Goal: Information Seeking & Learning: Learn about a topic

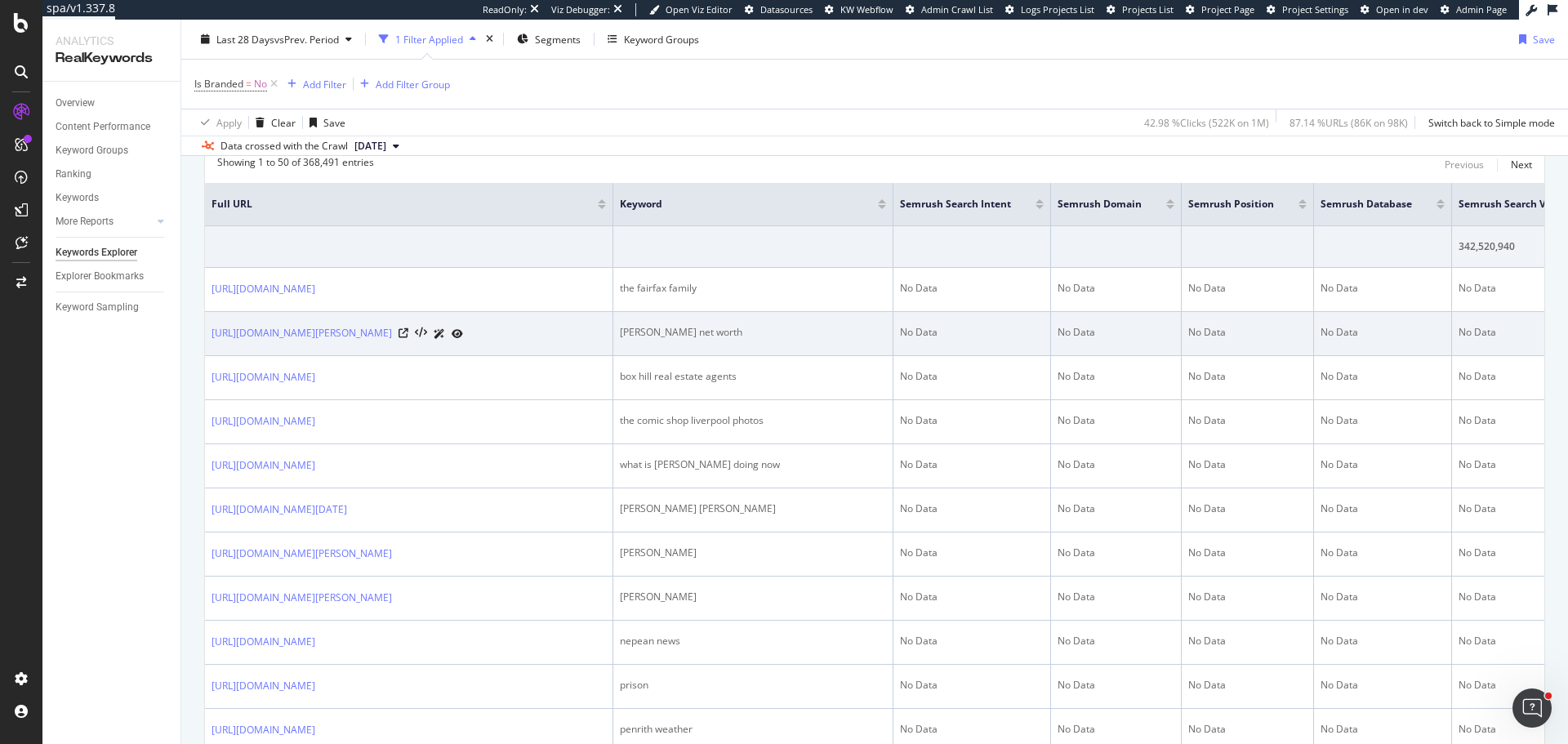
scroll to position [327, 0]
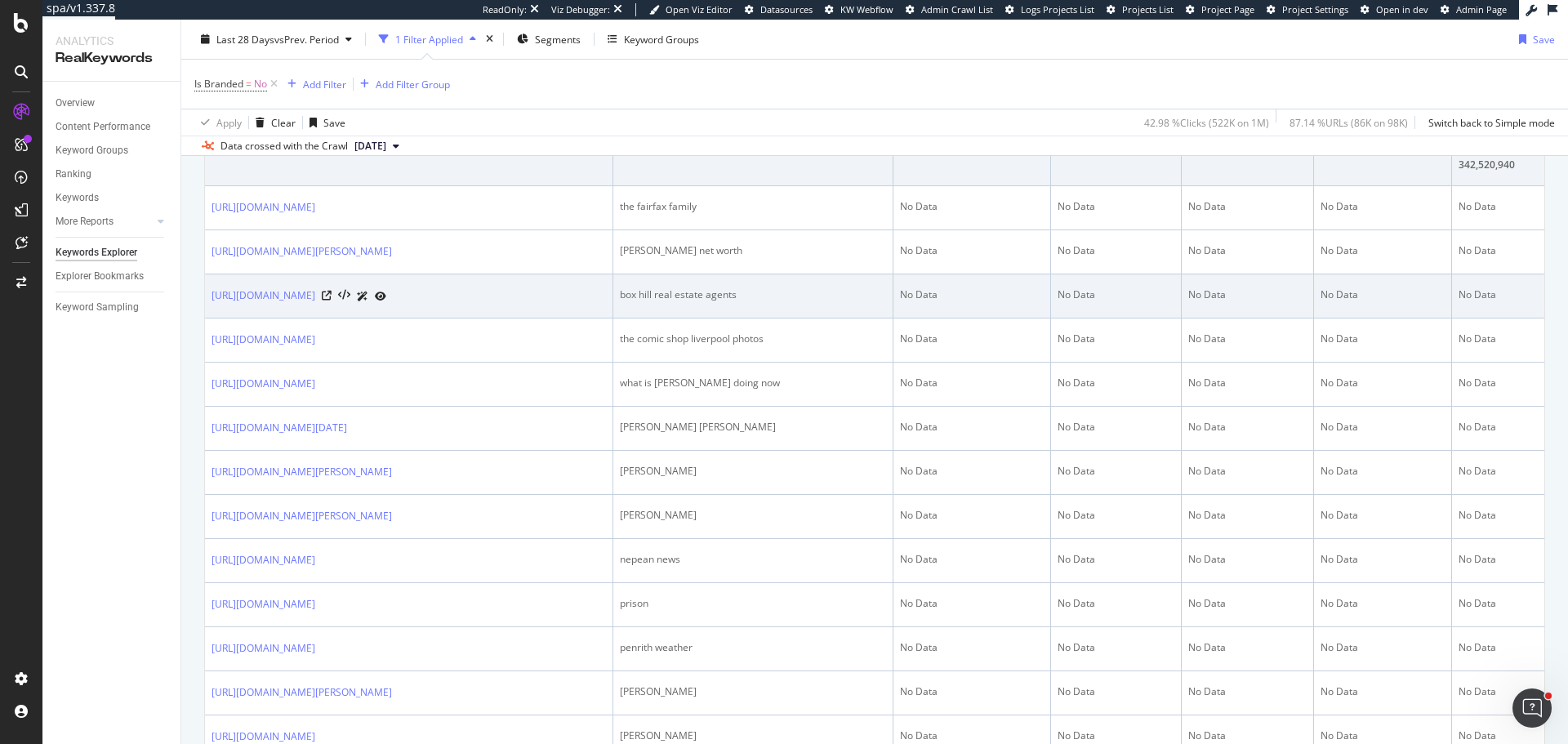
click at [1072, 318] on td "No Data" at bounding box center [1116, 296] width 131 height 44
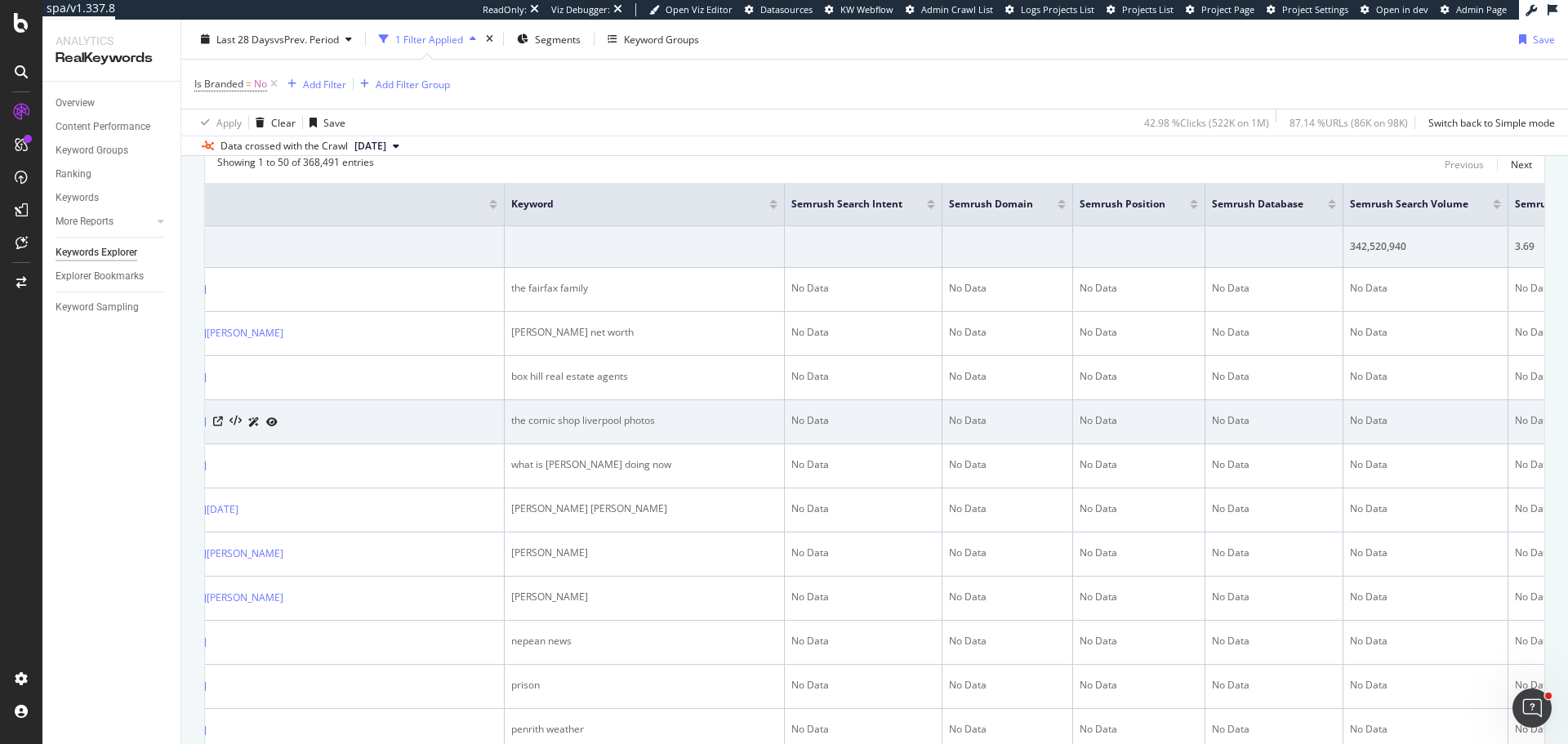
scroll to position [0, 0]
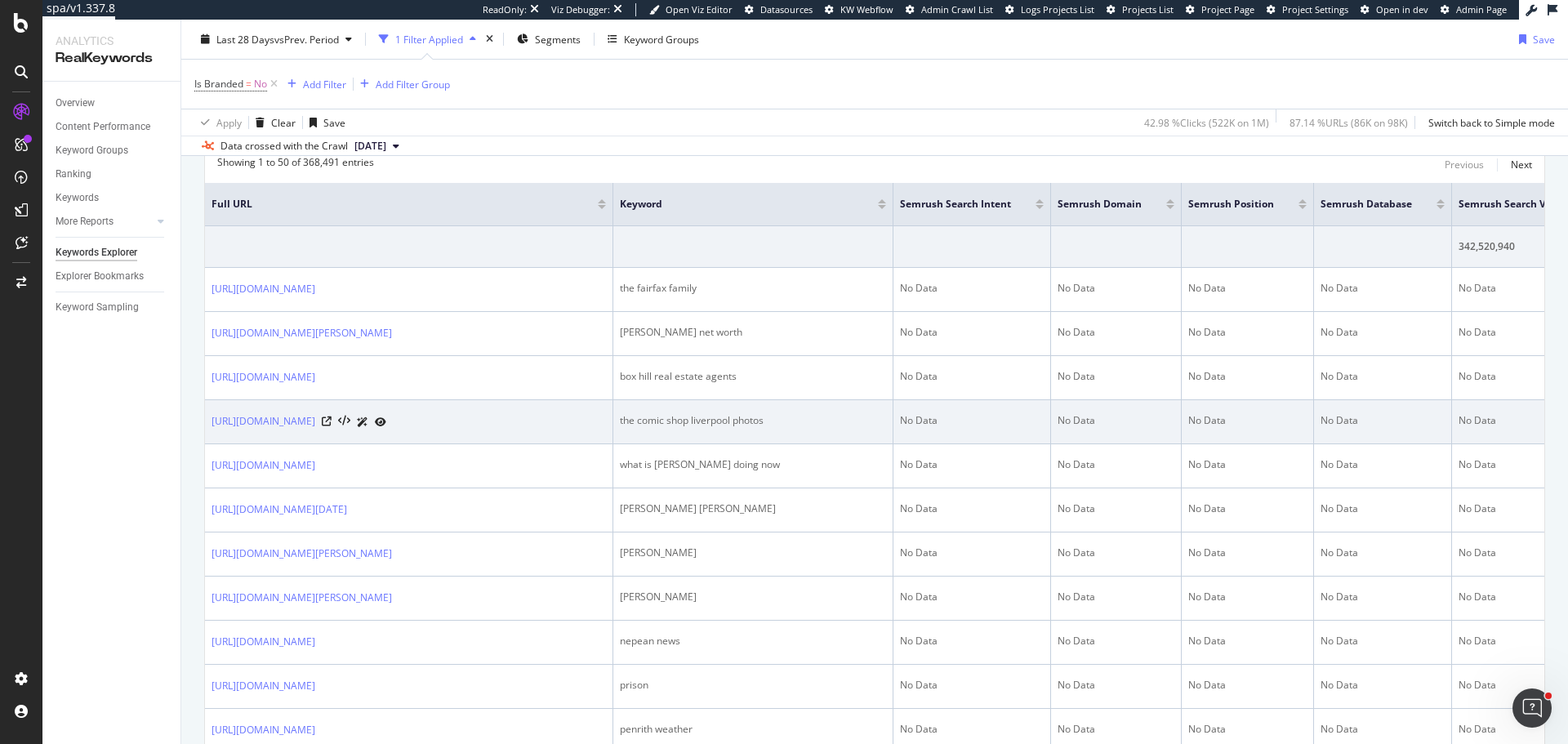
click at [952, 444] on td "No Data" at bounding box center [972, 422] width 158 height 44
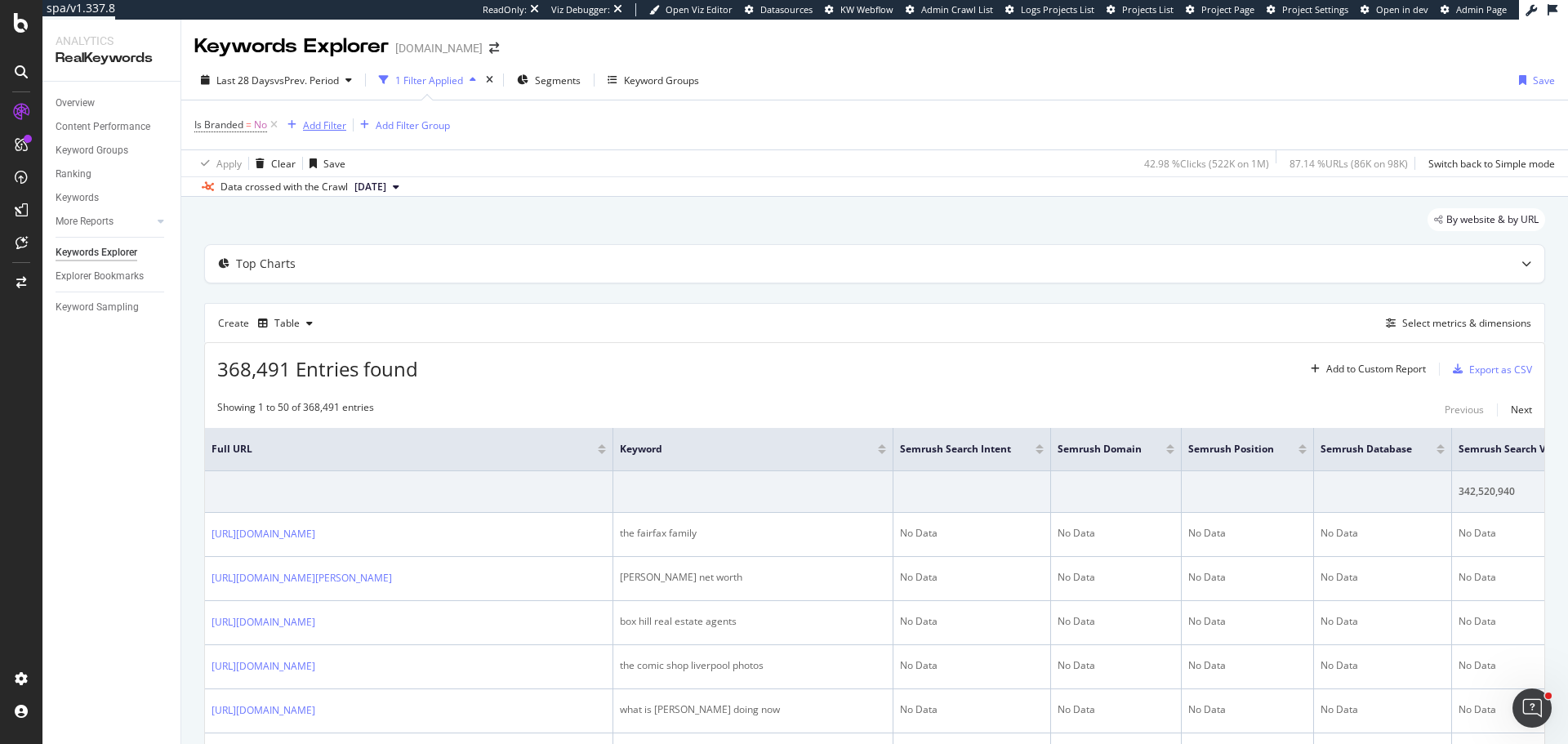
click at [325, 122] on div "Add Filter" at bounding box center [324, 125] width 44 height 14
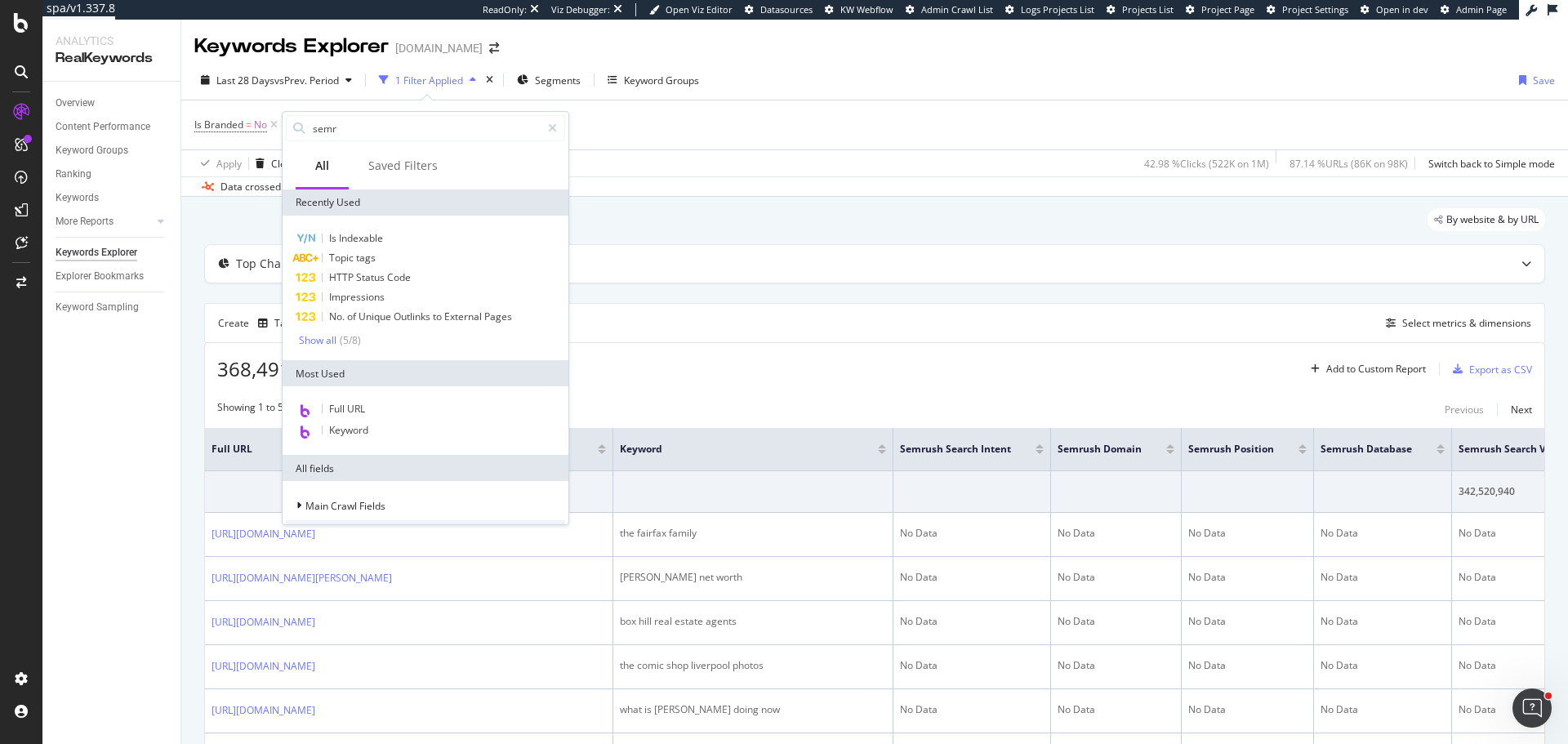
type input "semru"
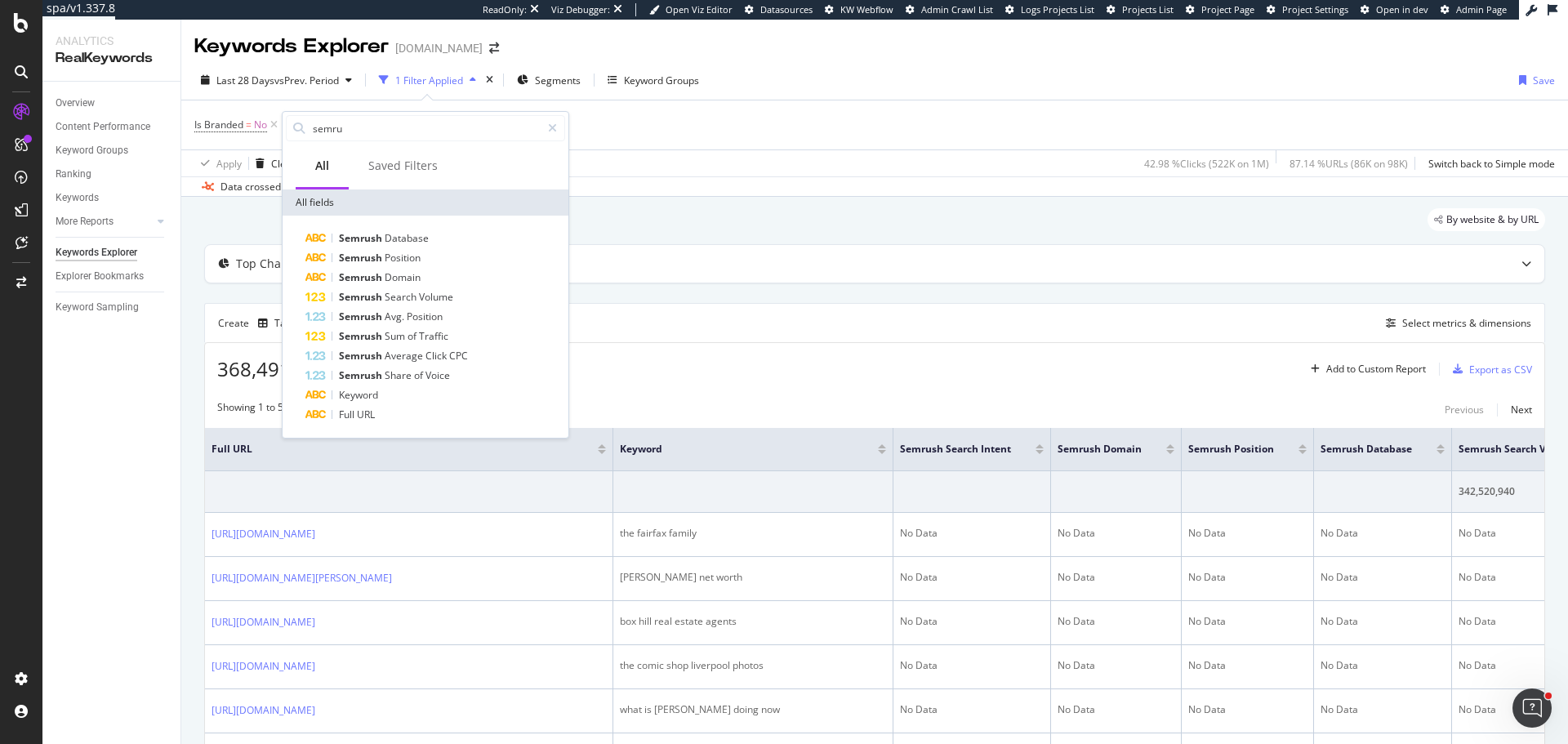
click at [765, 208] on div "By website & by URL" at bounding box center [874, 226] width 1341 height 36
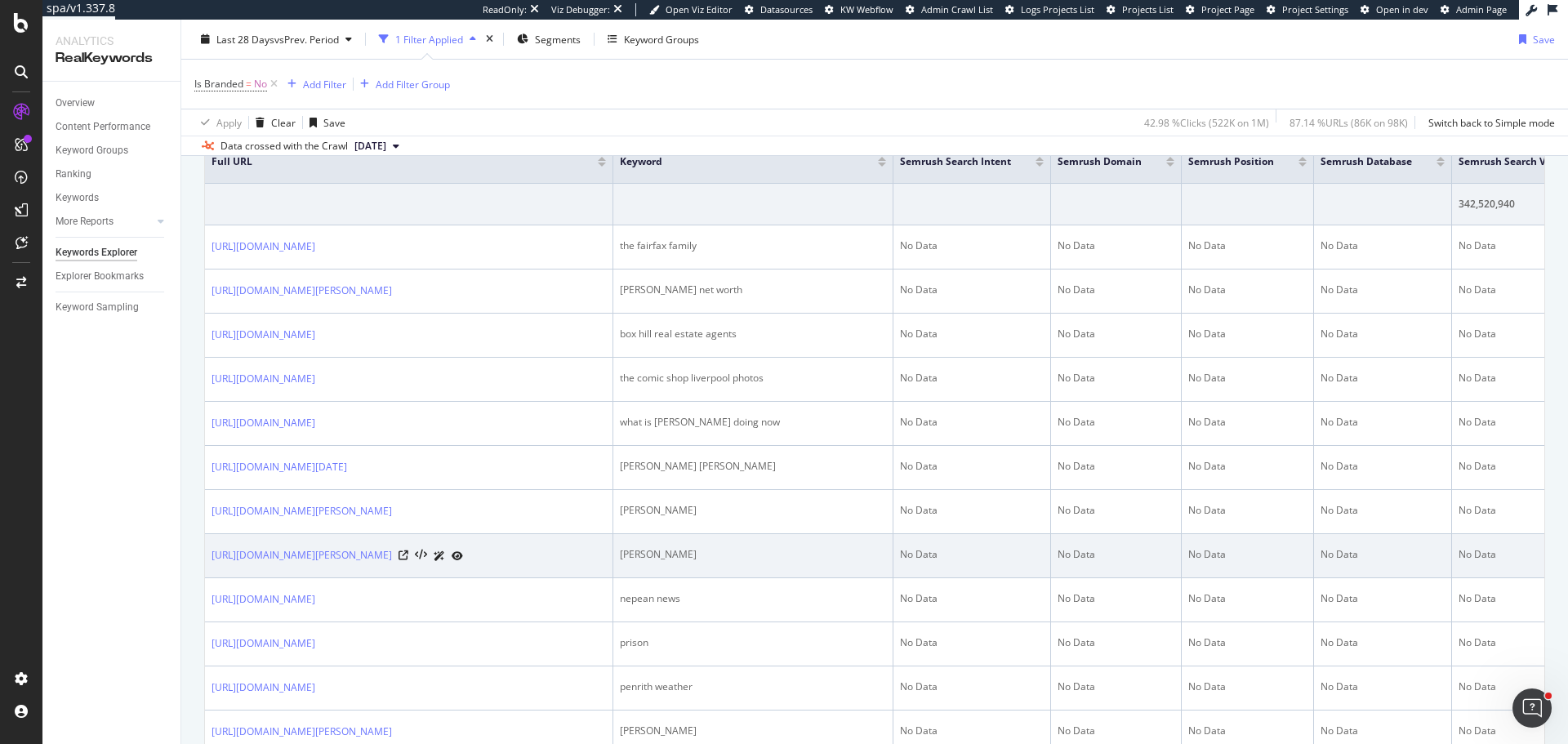
scroll to position [82, 0]
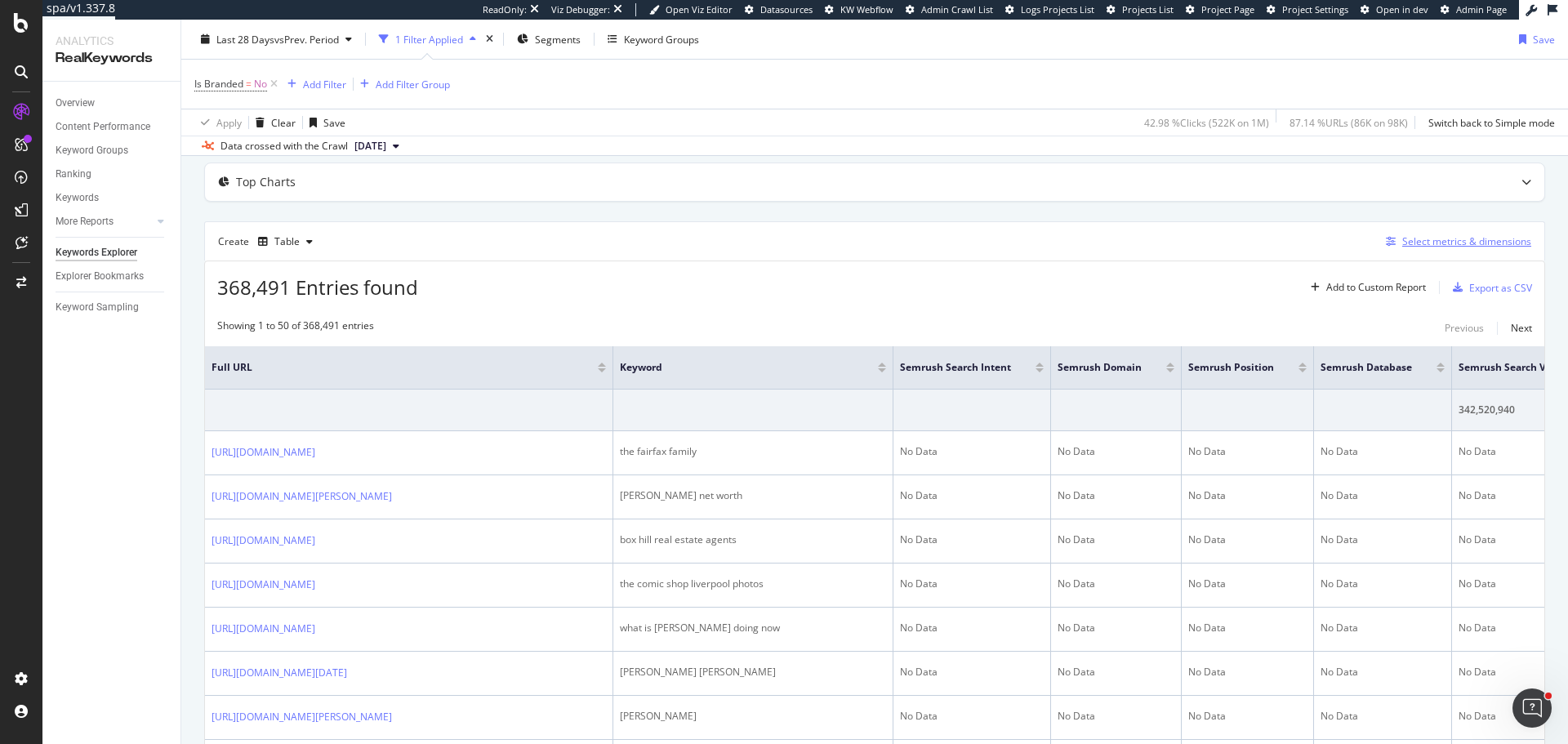
click at [1432, 247] on div "Select metrics & dimensions" at bounding box center [1466, 241] width 129 height 14
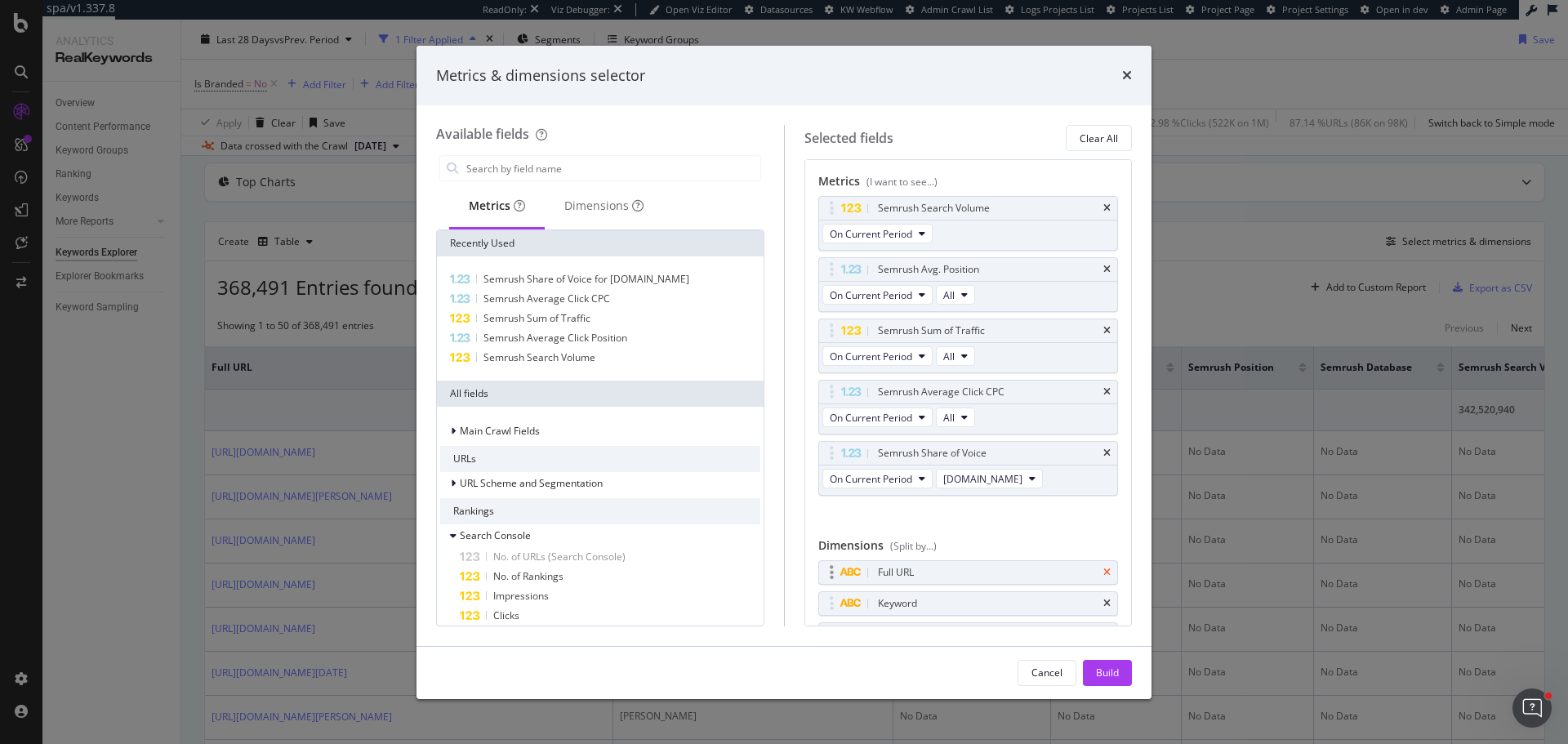
click at [1103, 574] on icon "times" at bounding box center [1106, 572] width 8 height 9
click at [1100, 675] on div "Build" at bounding box center [1107, 672] width 23 height 14
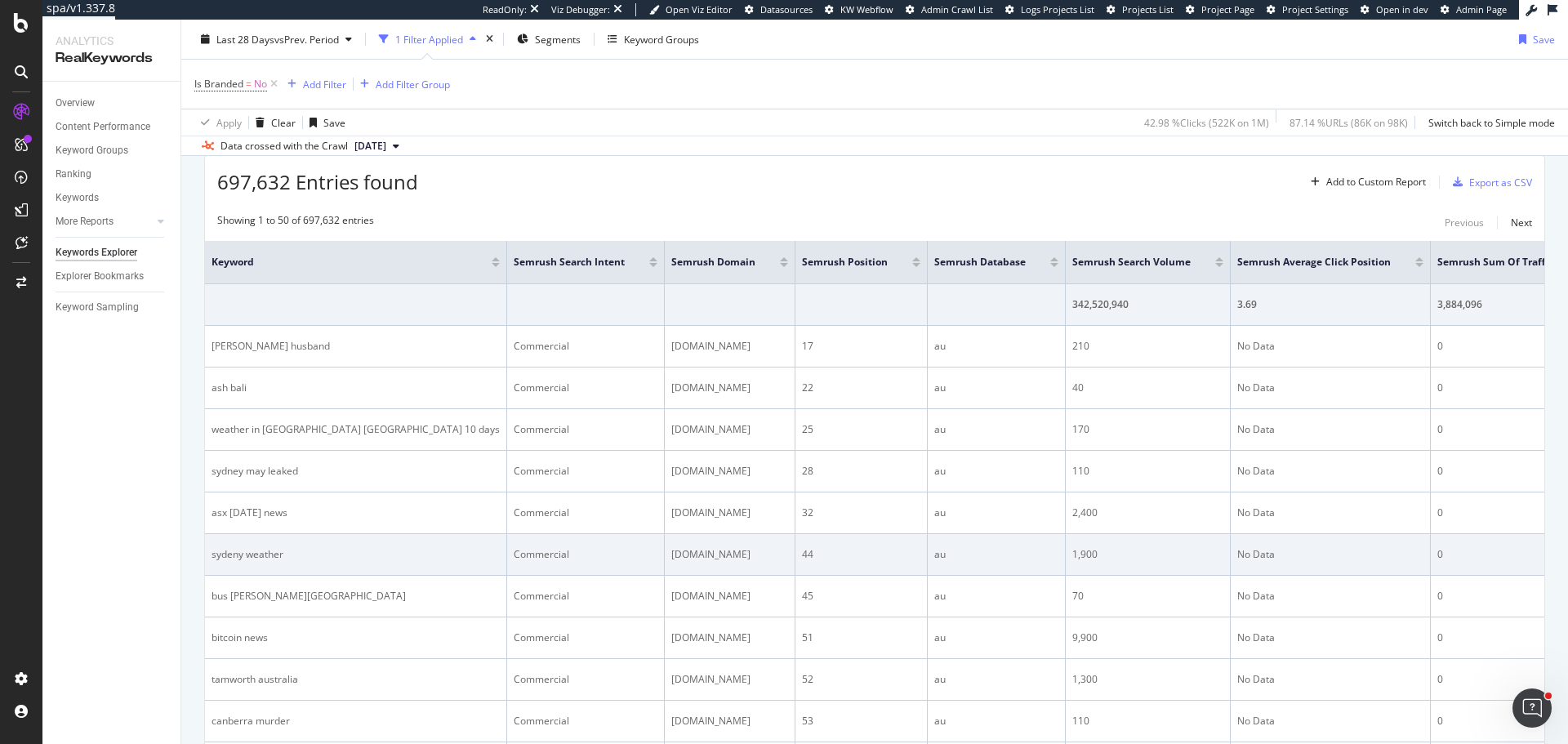
scroll to position [163, 0]
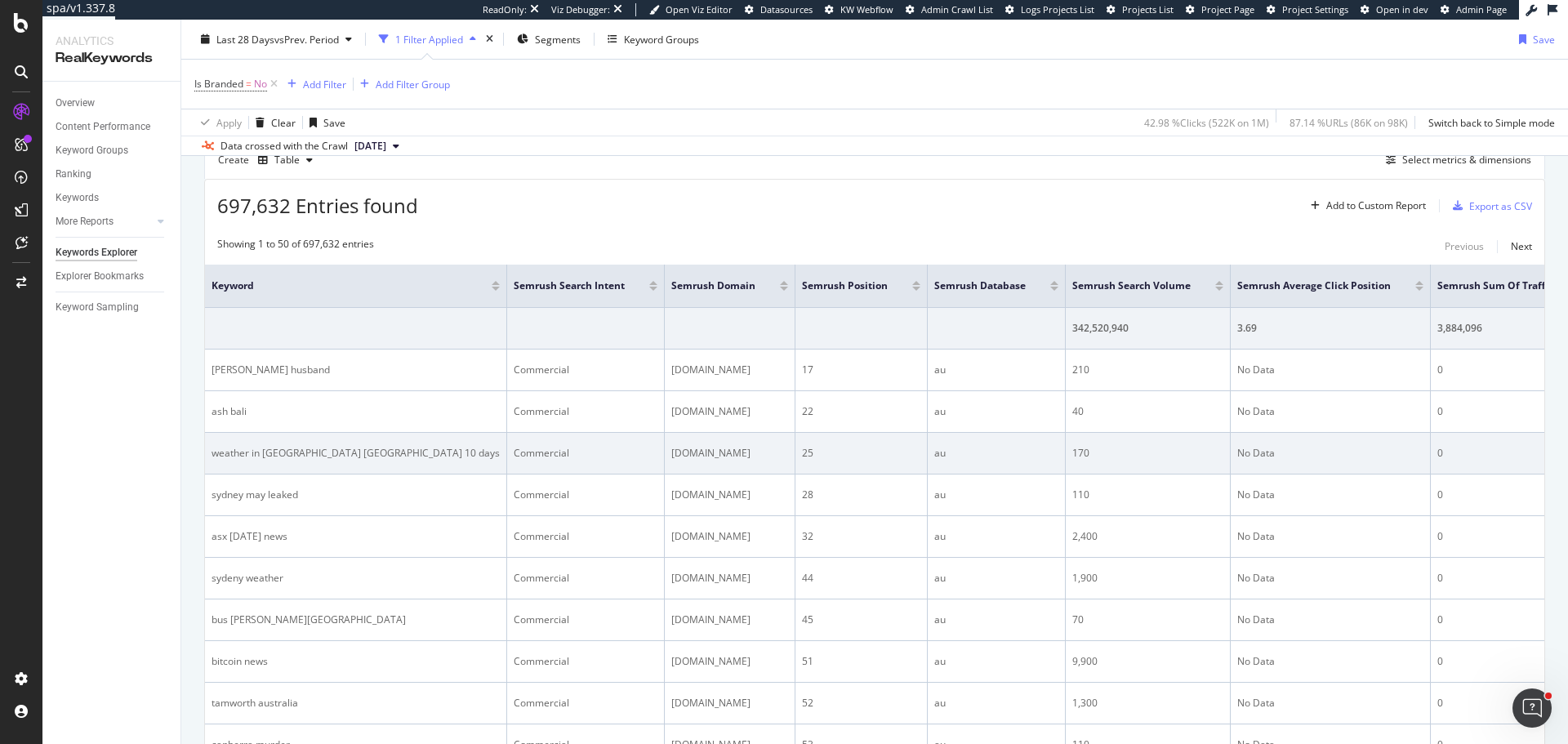
click at [810, 466] on td "25" at bounding box center [861, 453] width 132 height 42
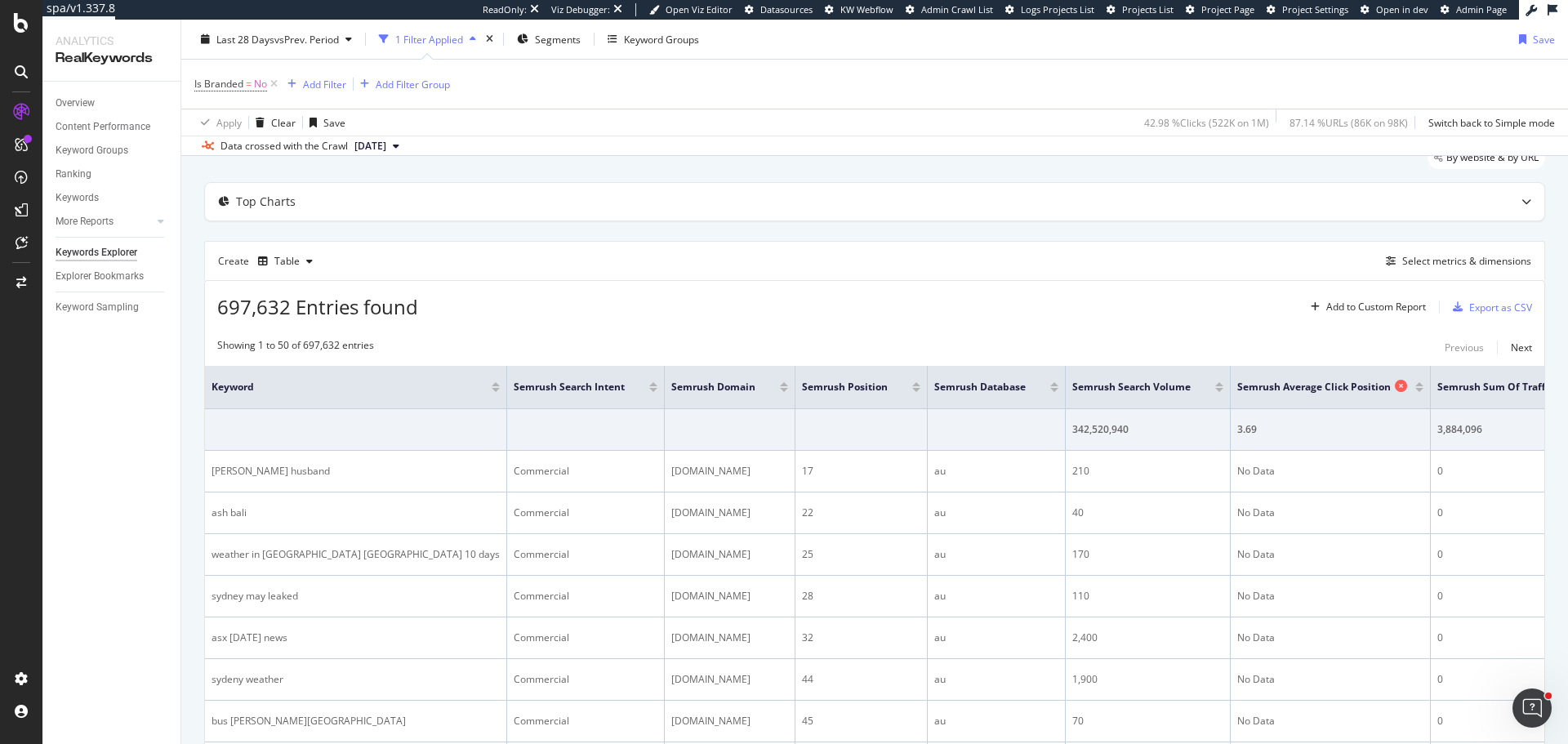
scroll to position [0, 0]
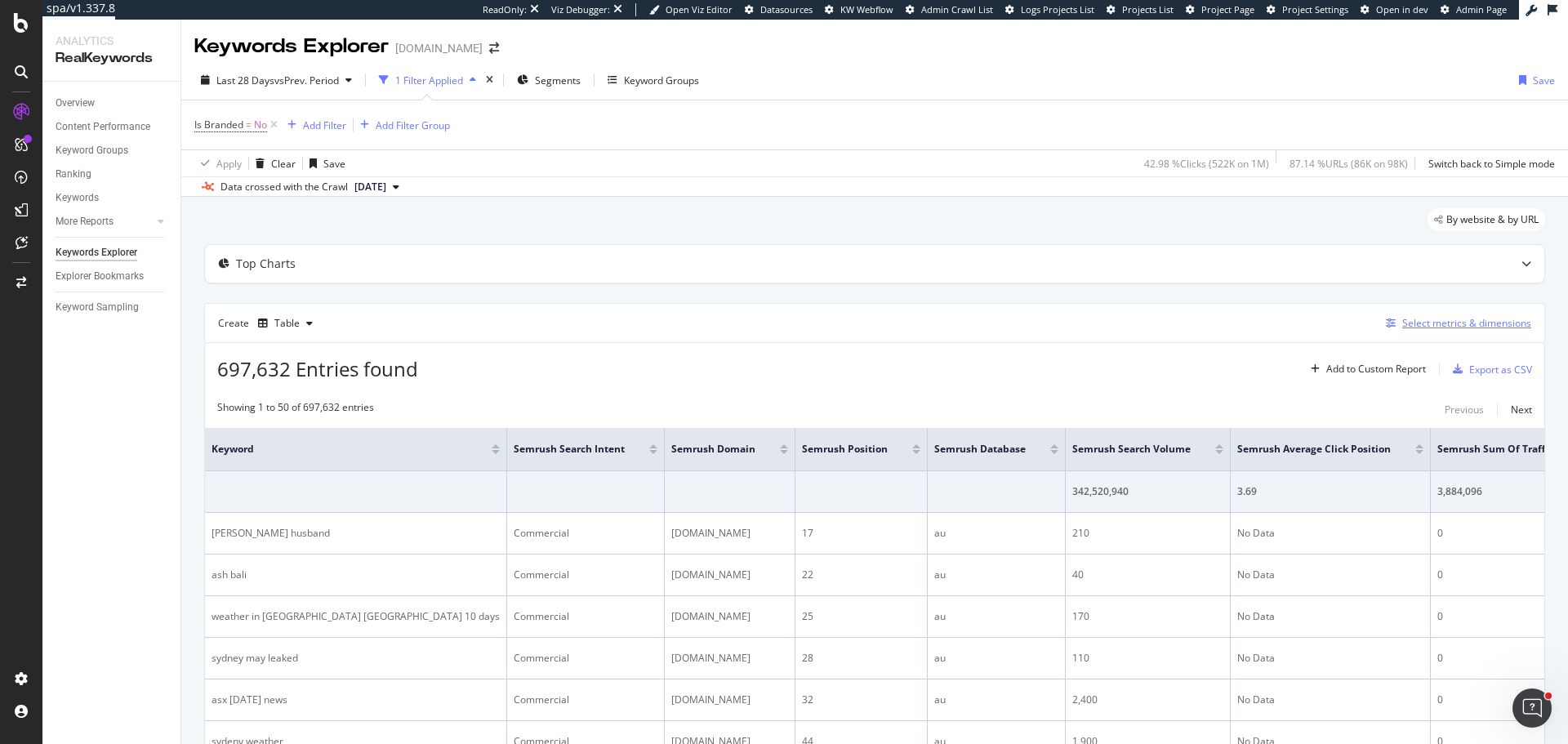
click at [1475, 328] on div "Select metrics & dimensions" at bounding box center [1466, 323] width 129 height 14
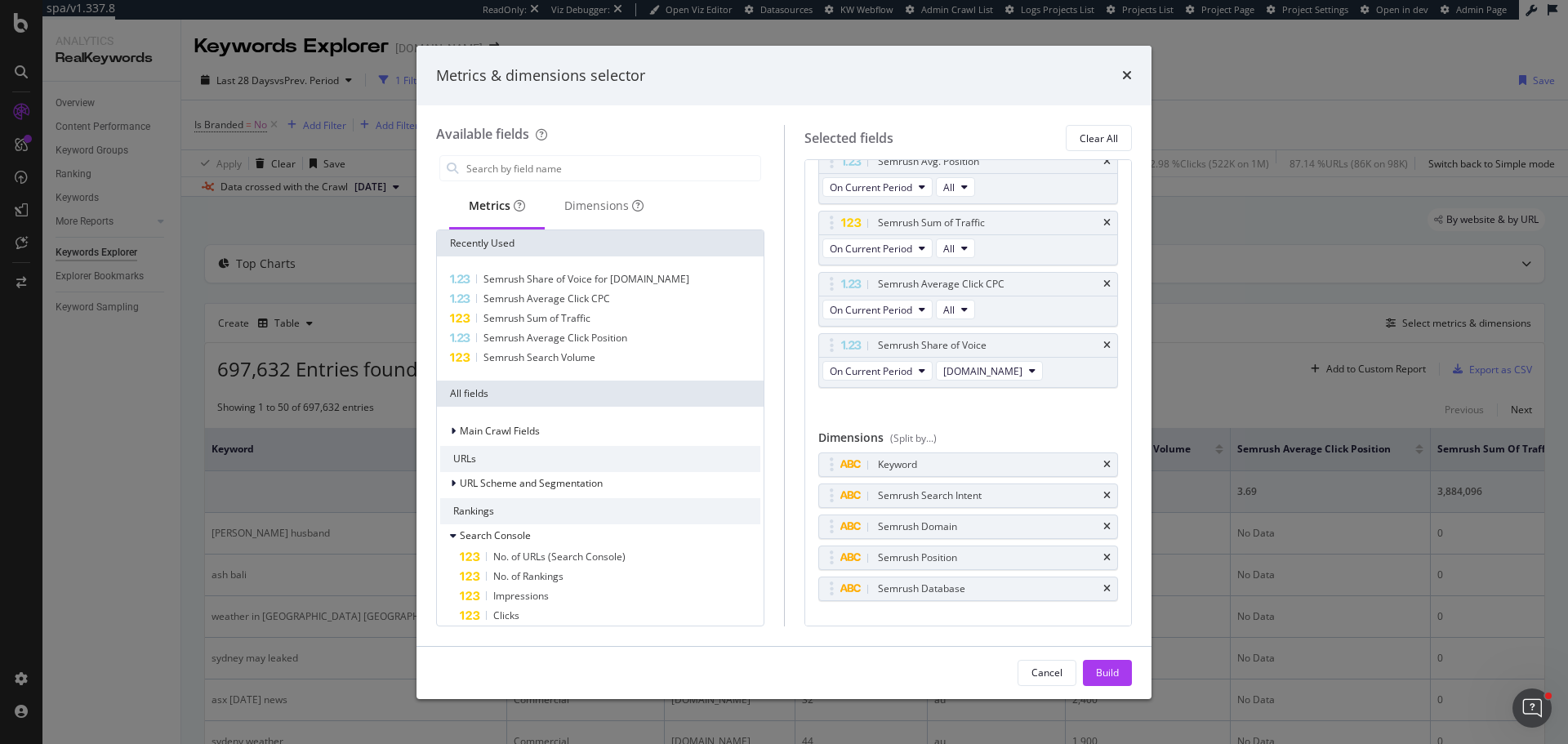
scroll to position [138, 0]
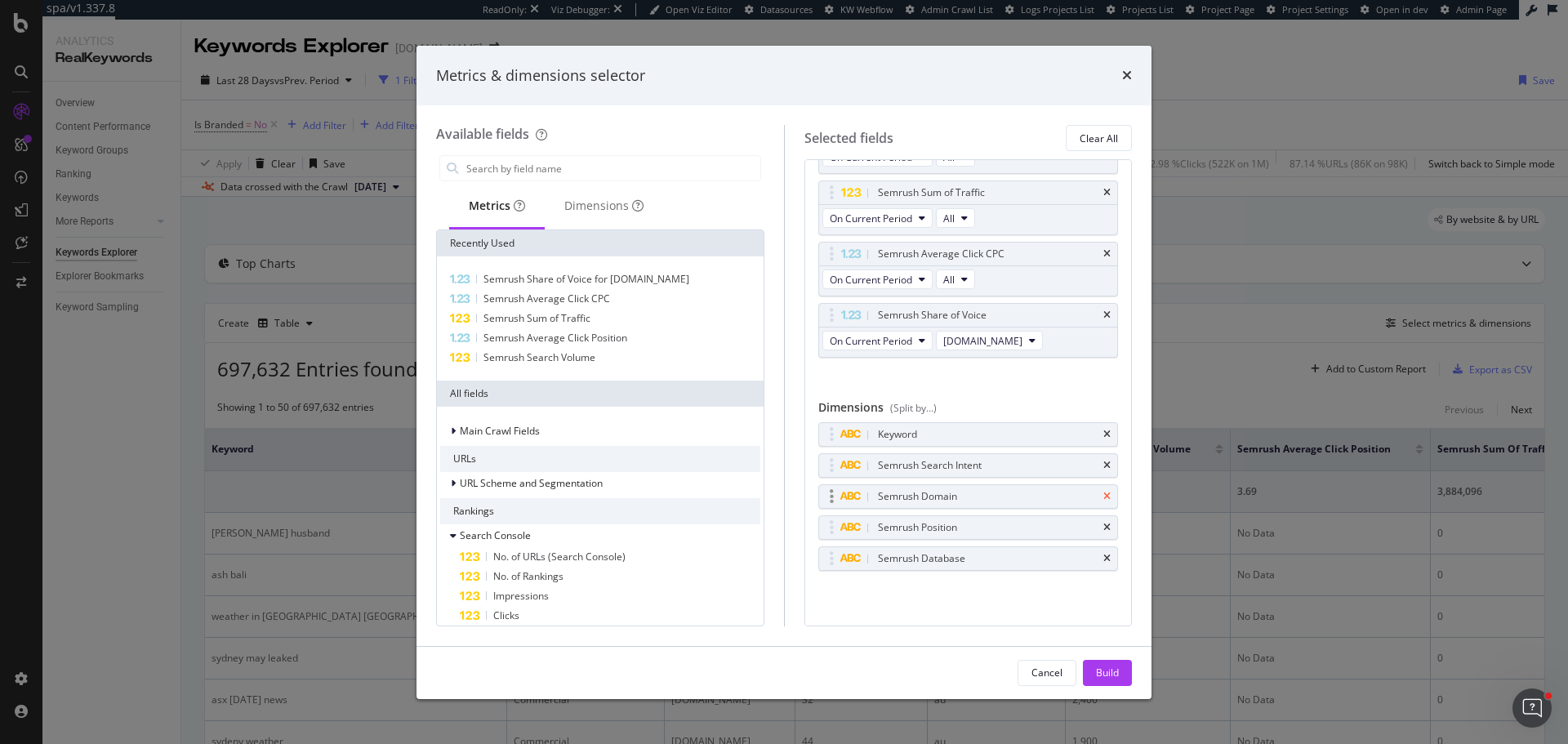
click at [1103, 497] on icon "times" at bounding box center [1106, 496] width 8 height 9
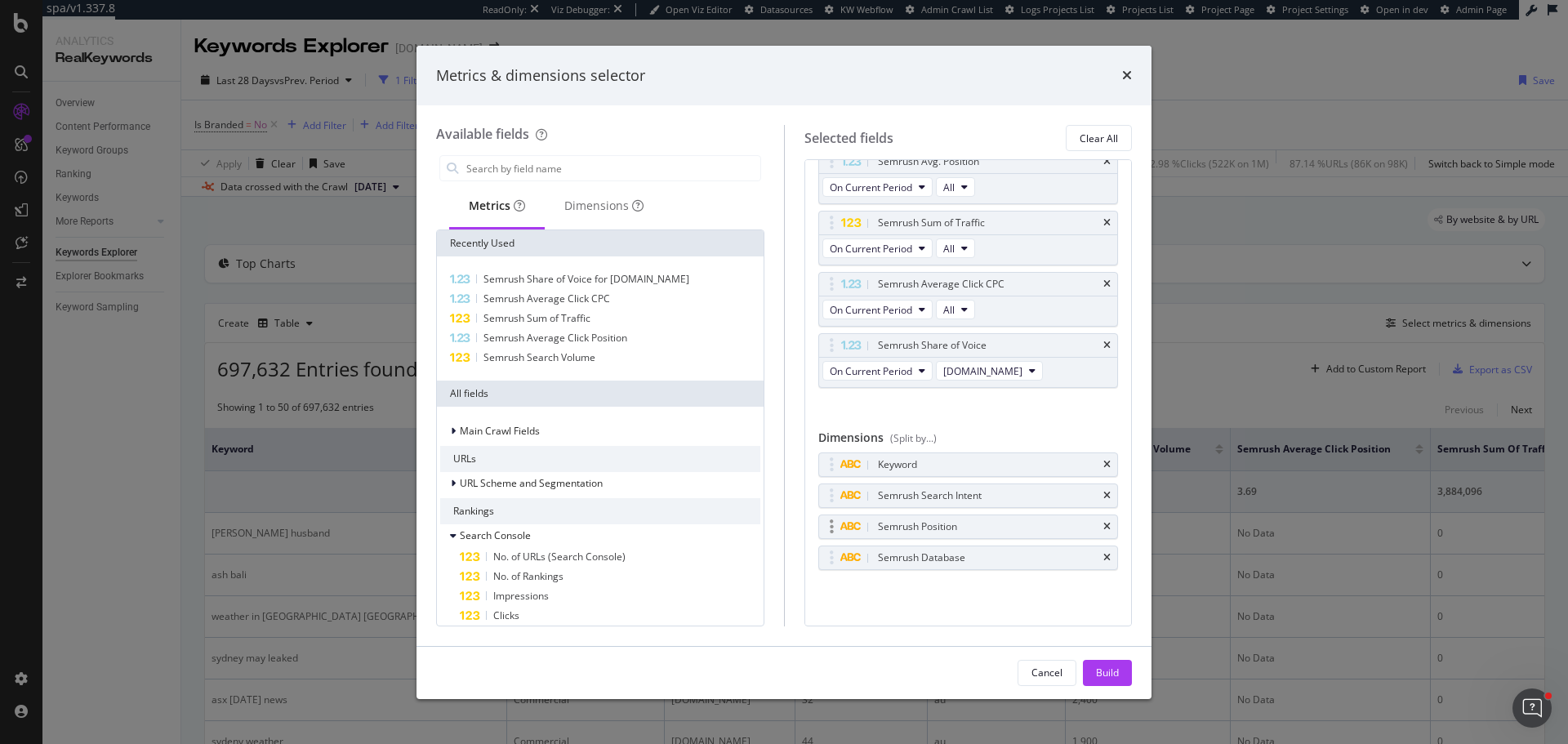
scroll to position [108, 0]
click at [1103, 673] on div "Build" at bounding box center [1107, 672] width 23 height 14
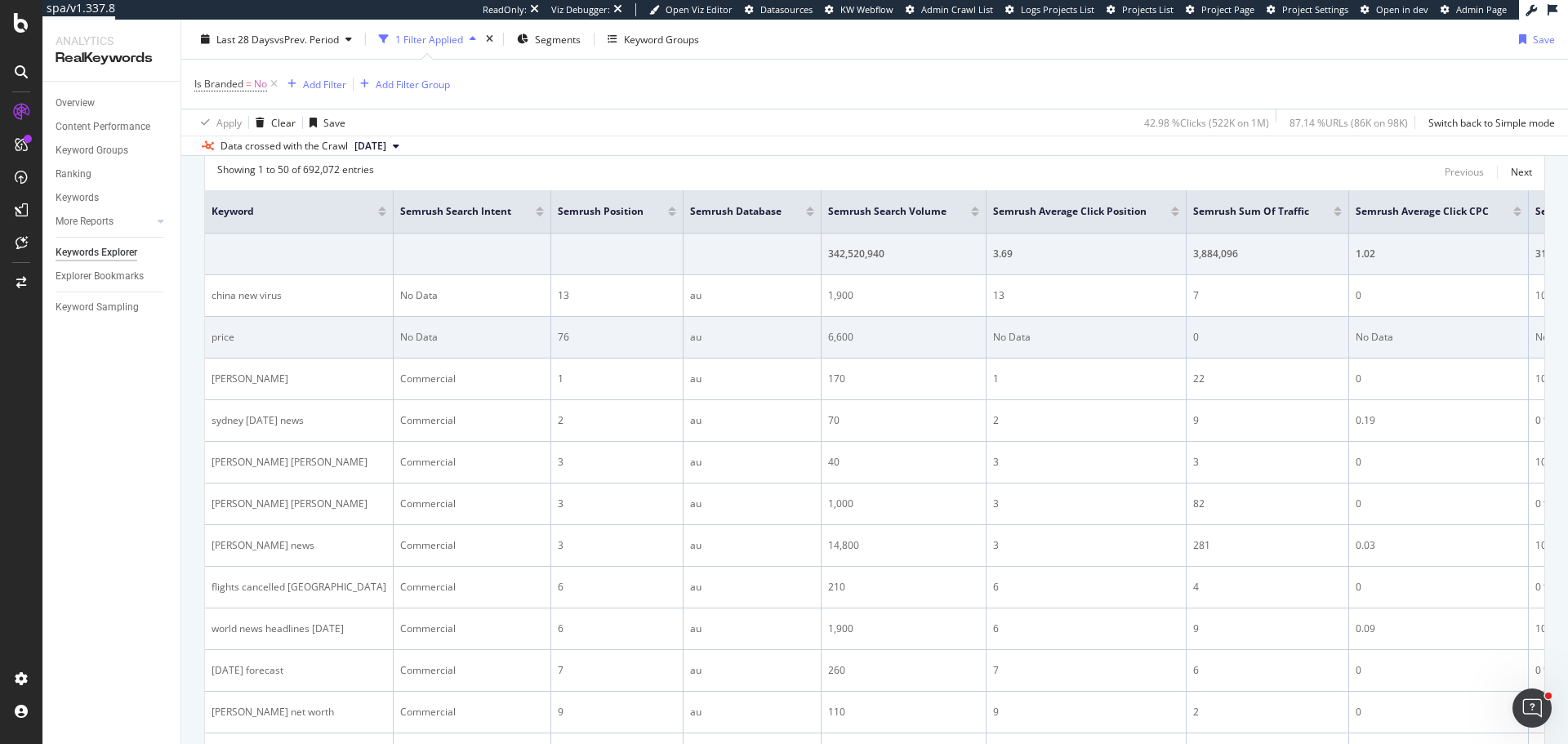
scroll to position [245, 0]
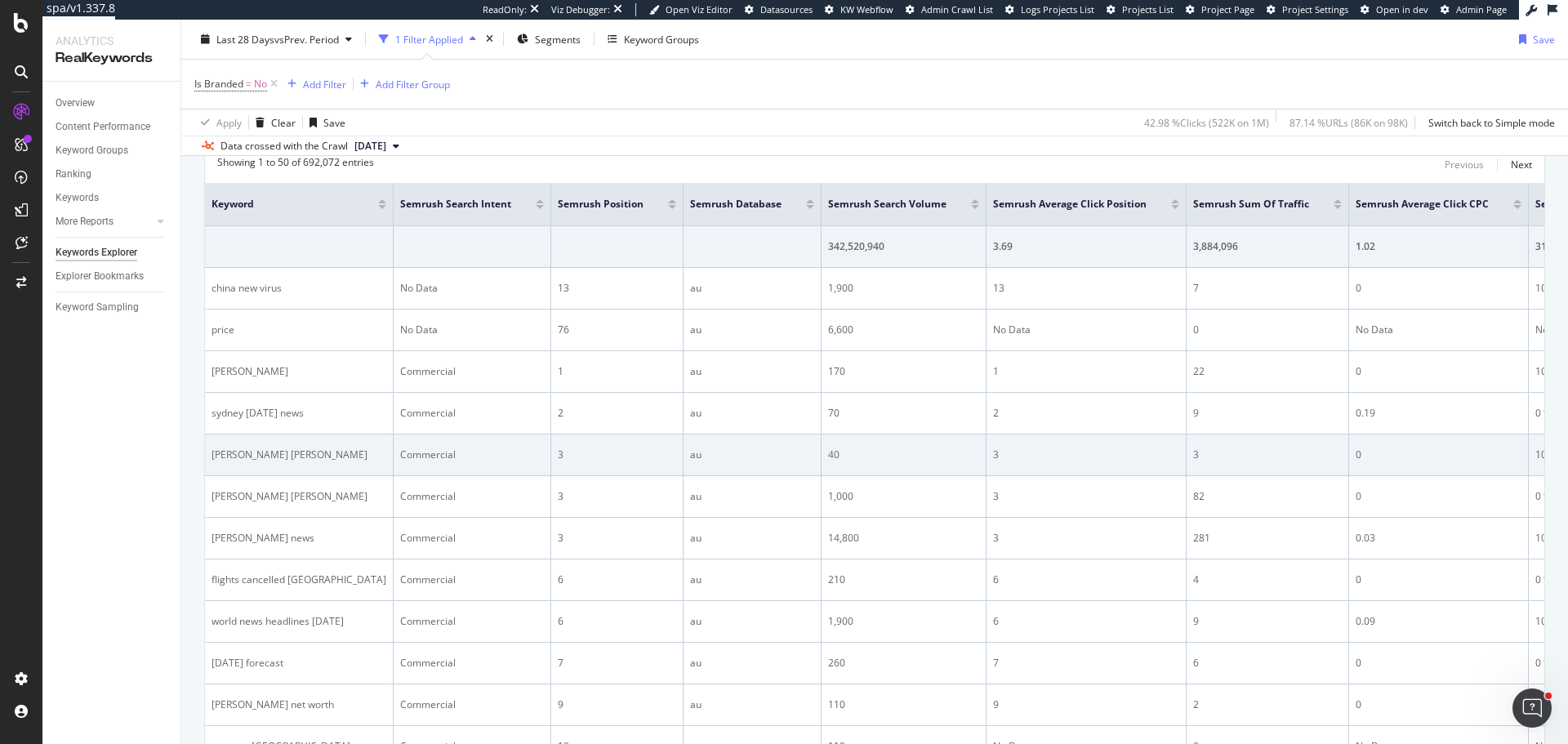
click at [763, 449] on div "au" at bounding box center [751, 454] width 124 height 15
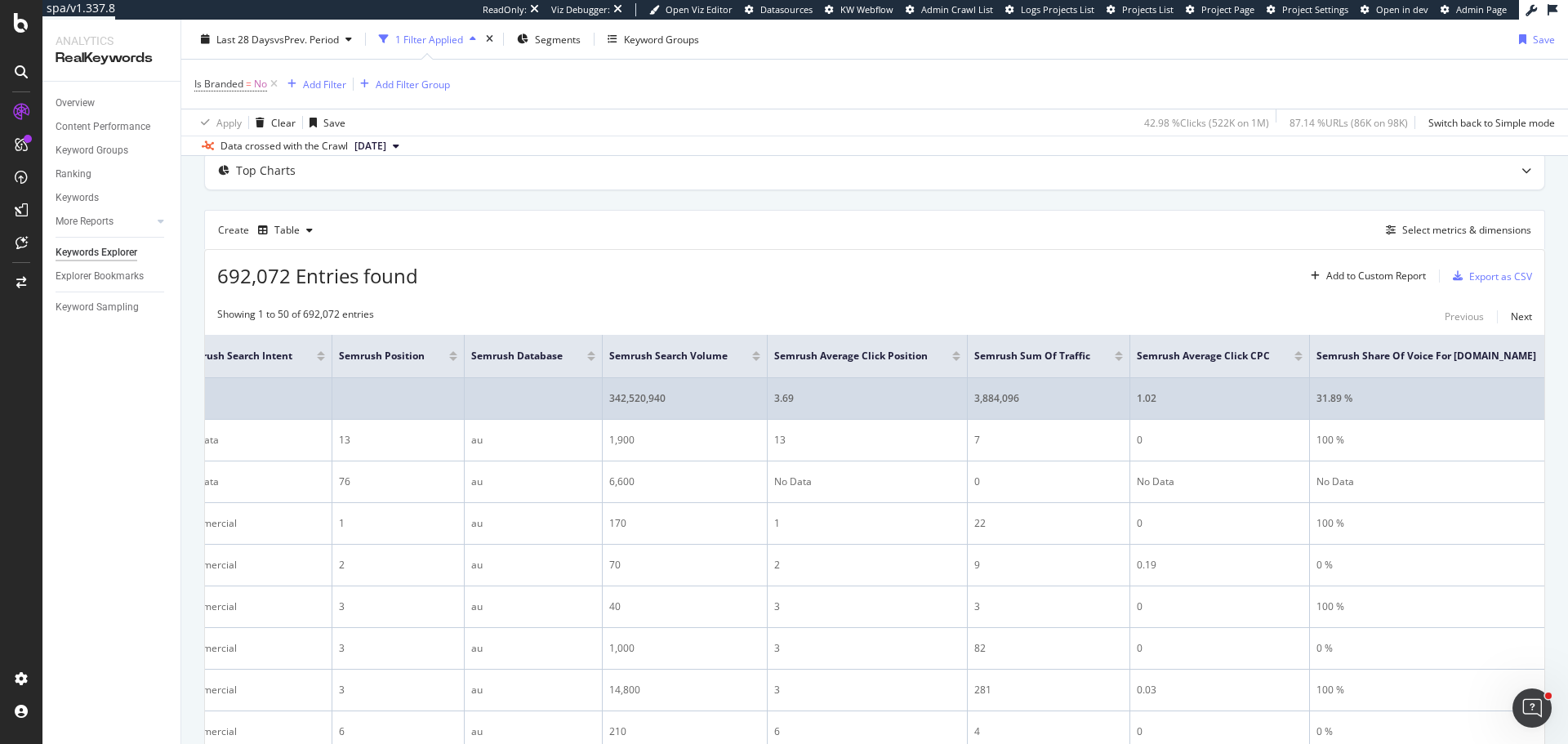
scroll to position [82, 0]
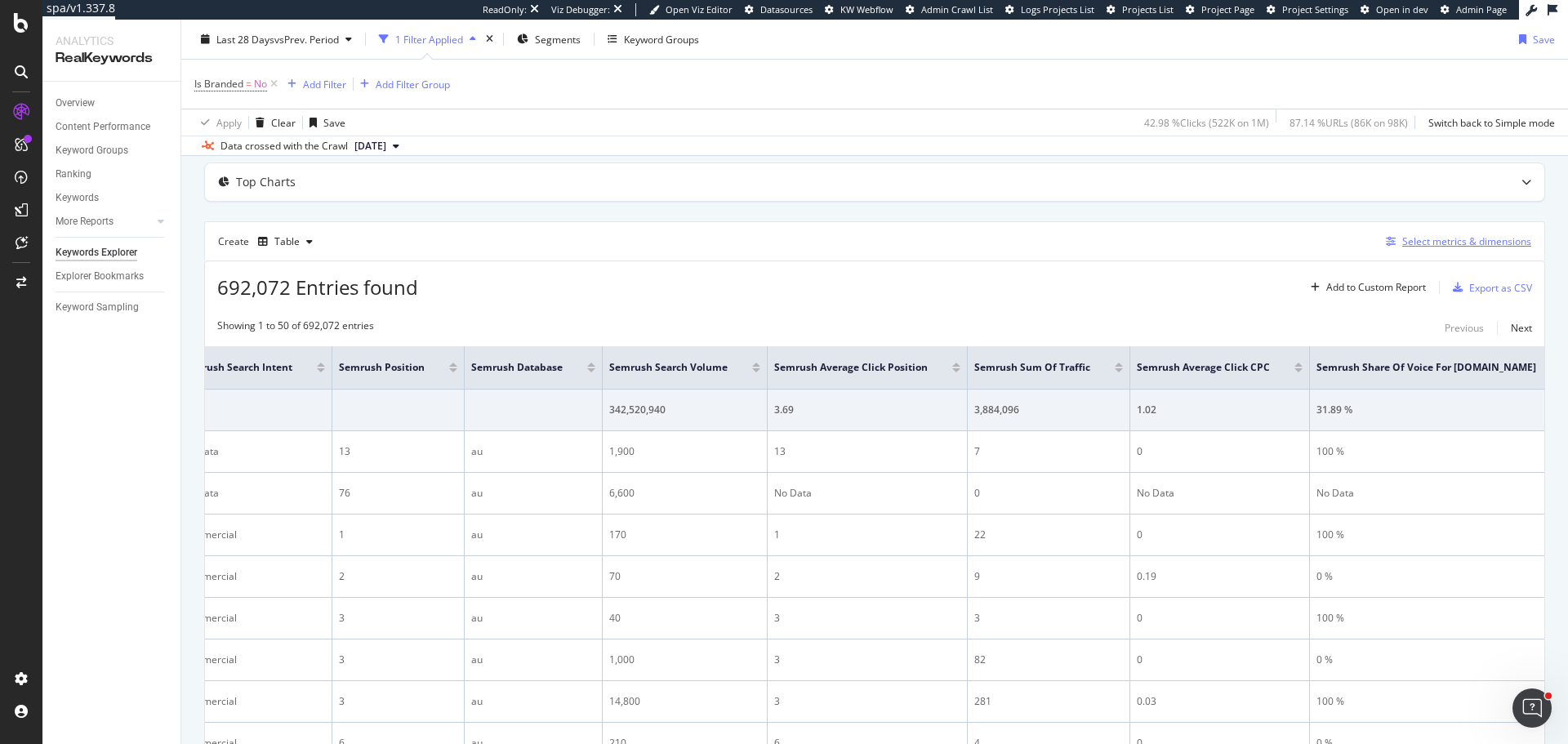
click at [1437, 240] on div "Select metrics & dimensions" at bounding box center [1466, 241] width 129 height 14
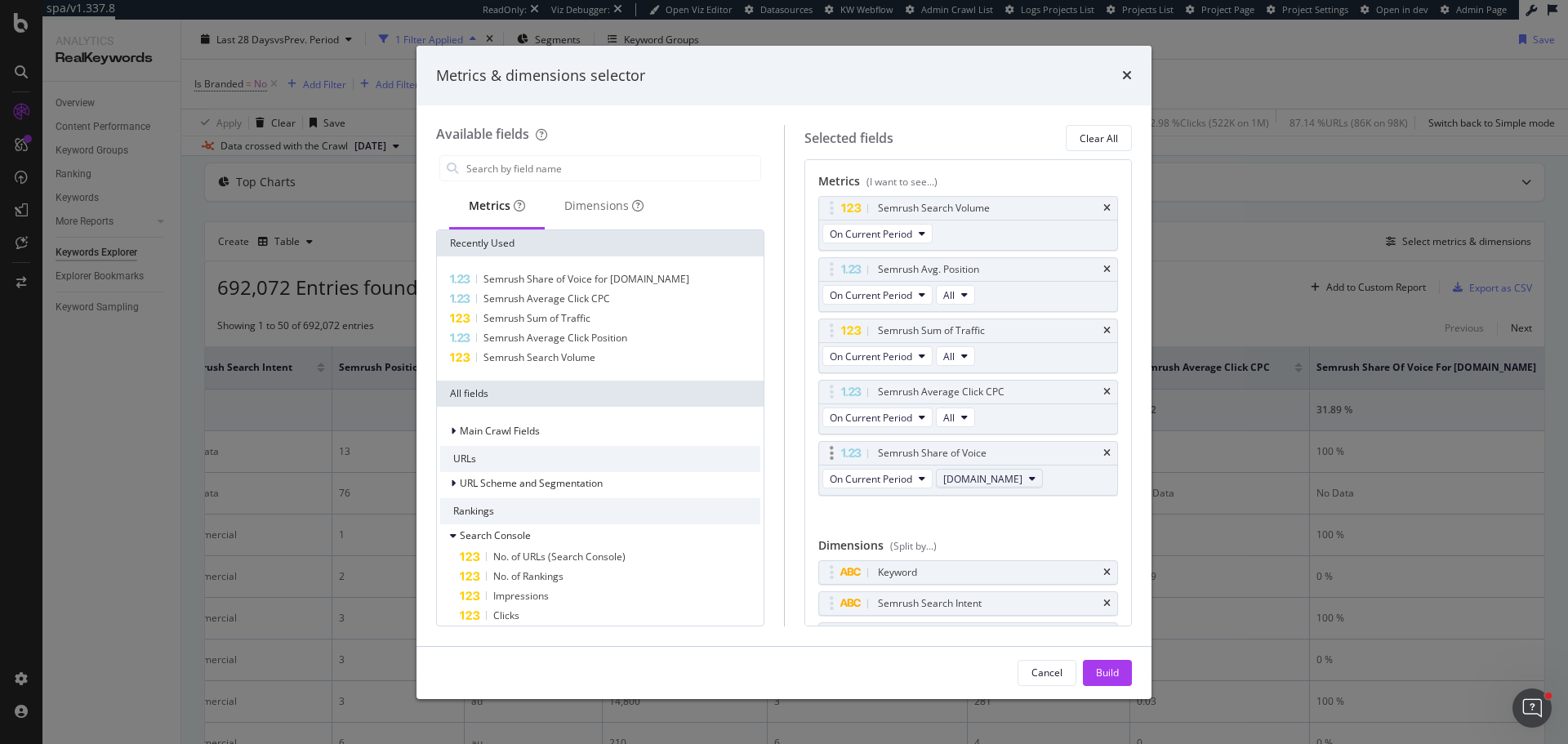
click at [987, 484] on span "abc.net.au" at bounding box center [982, 479] width 79 height 14
click at [990, 602] on span "dailytelegraph.com.au" at bounding box center [990, 598] width 80 height 15
click at [1102, 672] on div "Build" at bounding box center [1107, 672] width 23 height 14
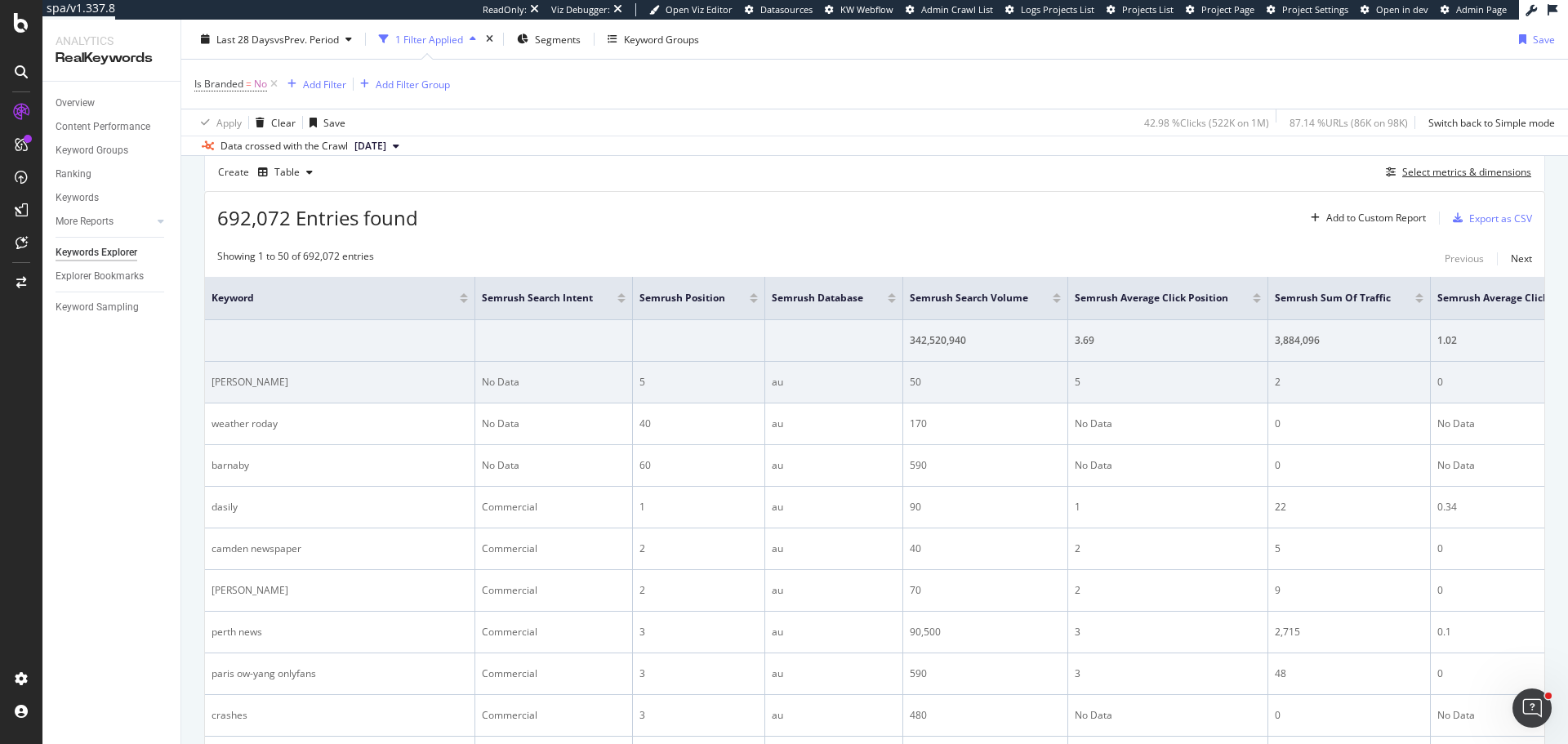
scroll to position [163, 0]
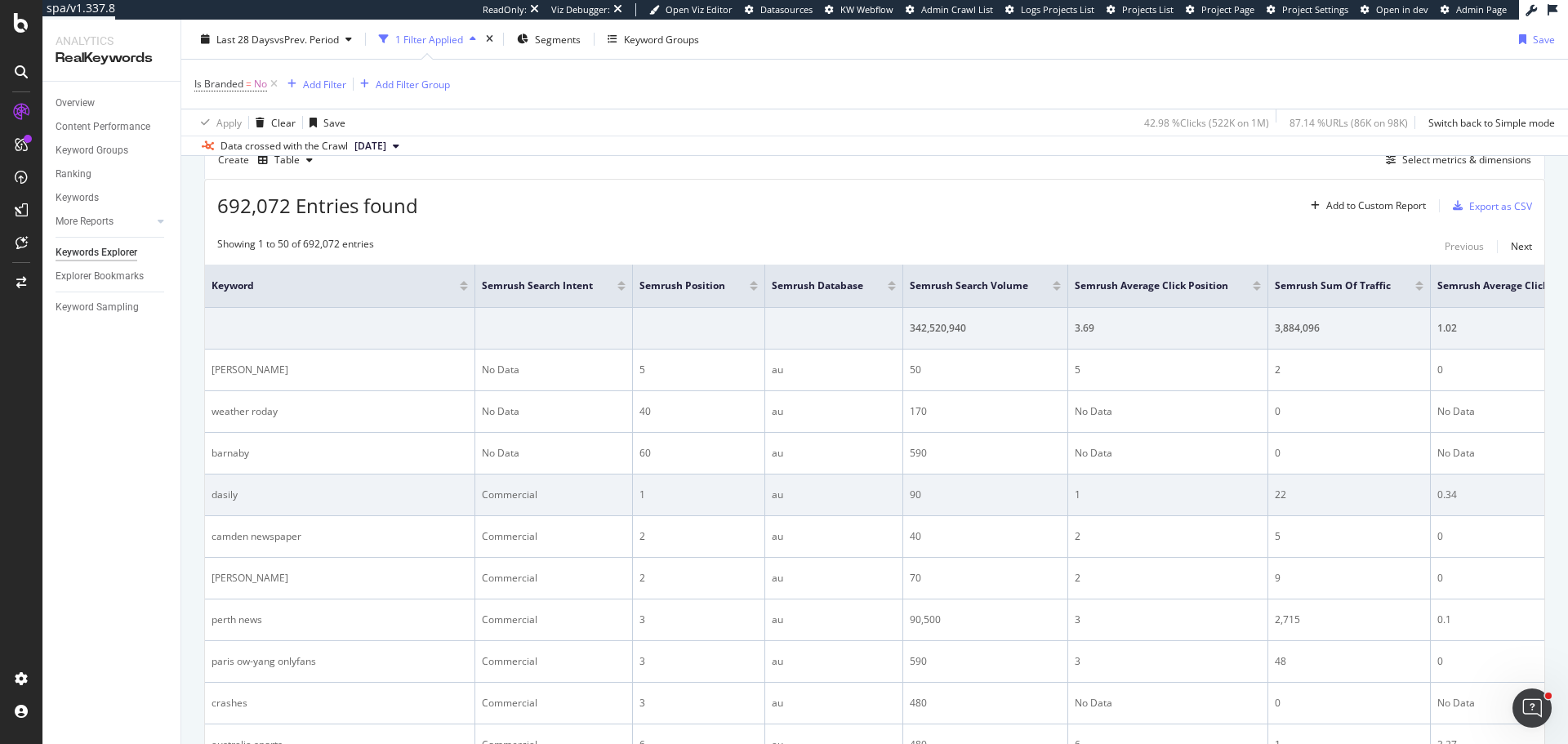
click at [765, 485] on td "au" at bounding box center [834, 495] width 138 height 42
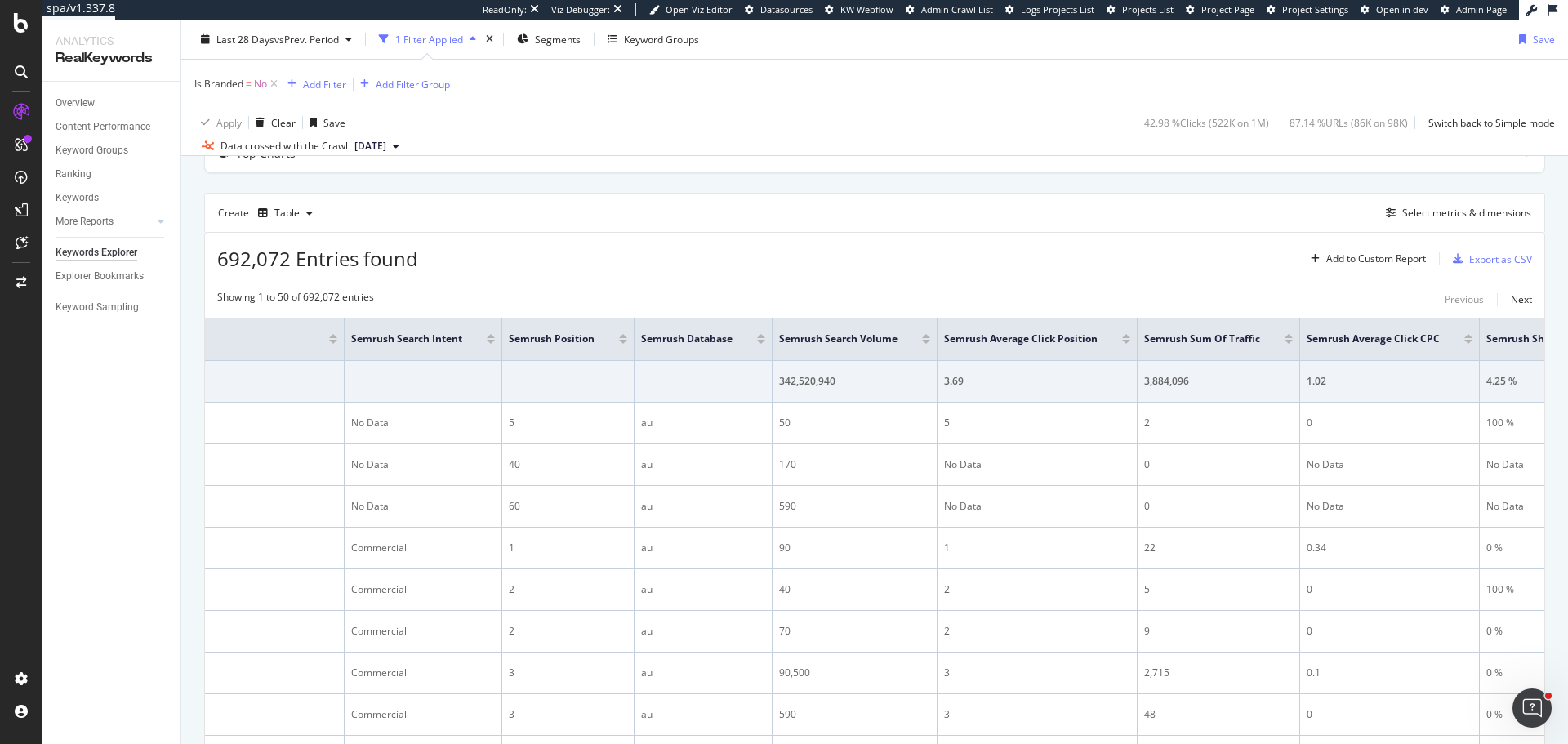
scroll to position [82, 0]
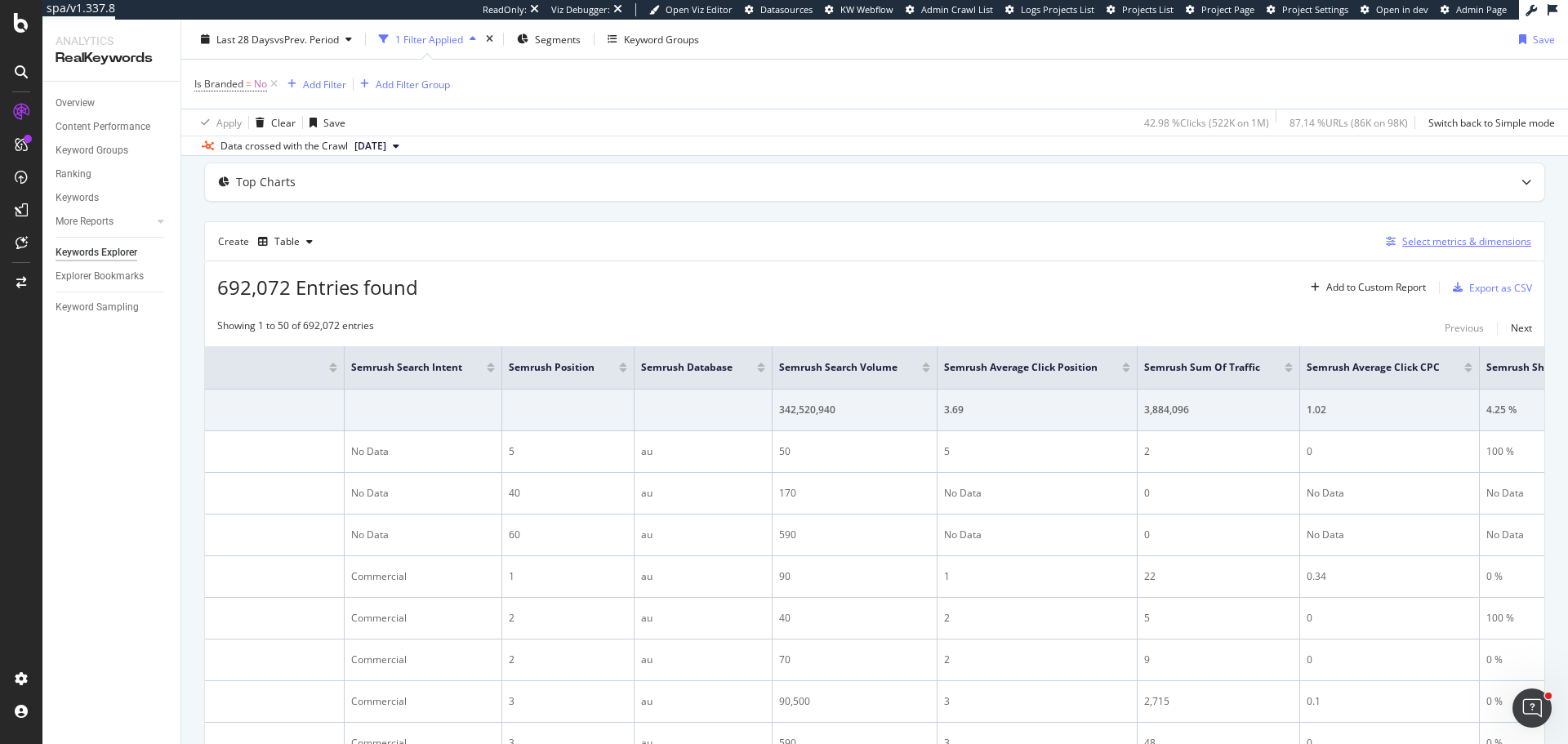
click at [1419, 244] on div "Select metrics & dimensions" at bounding box center [1466, 241] width 129 height 14
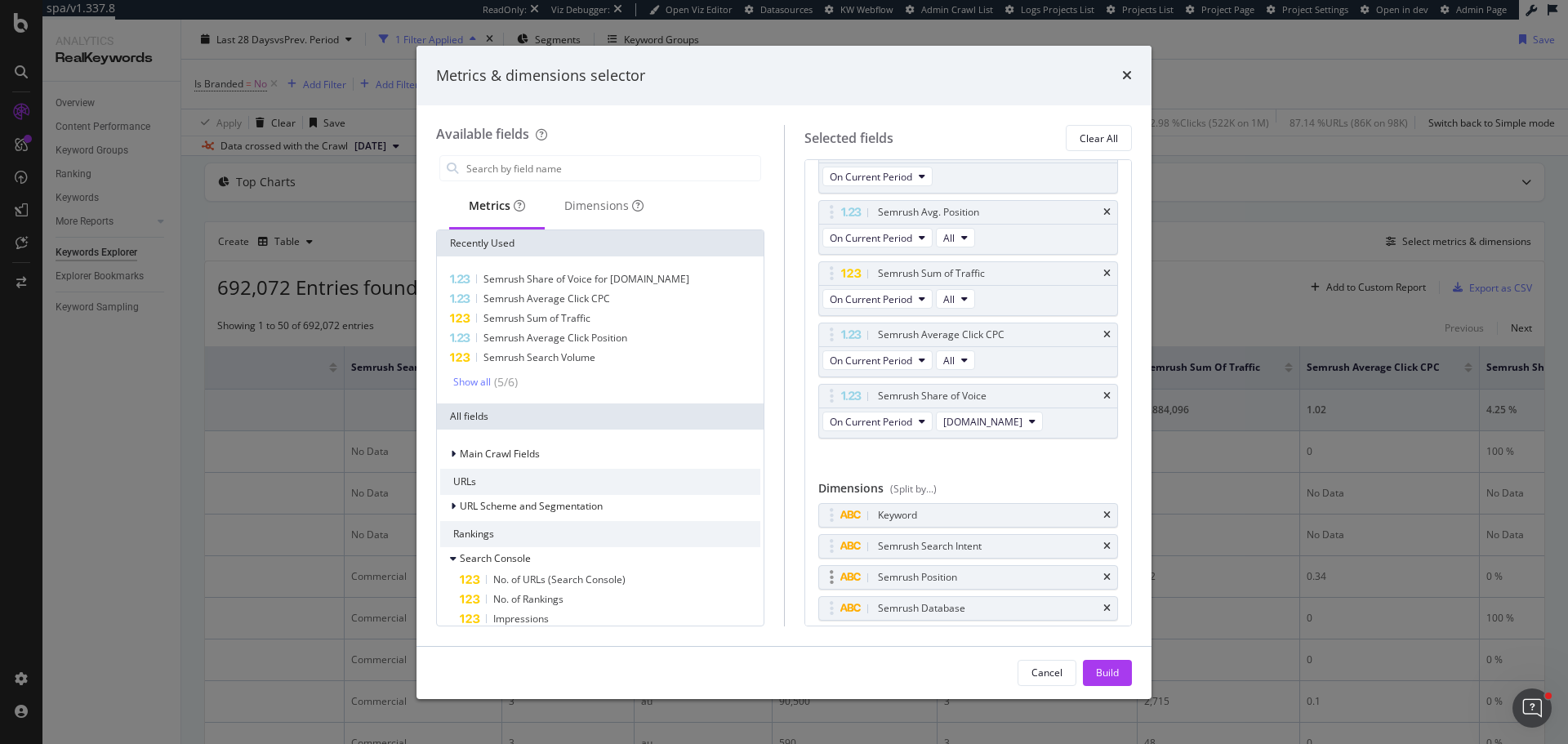
scroll to position [107, 0]
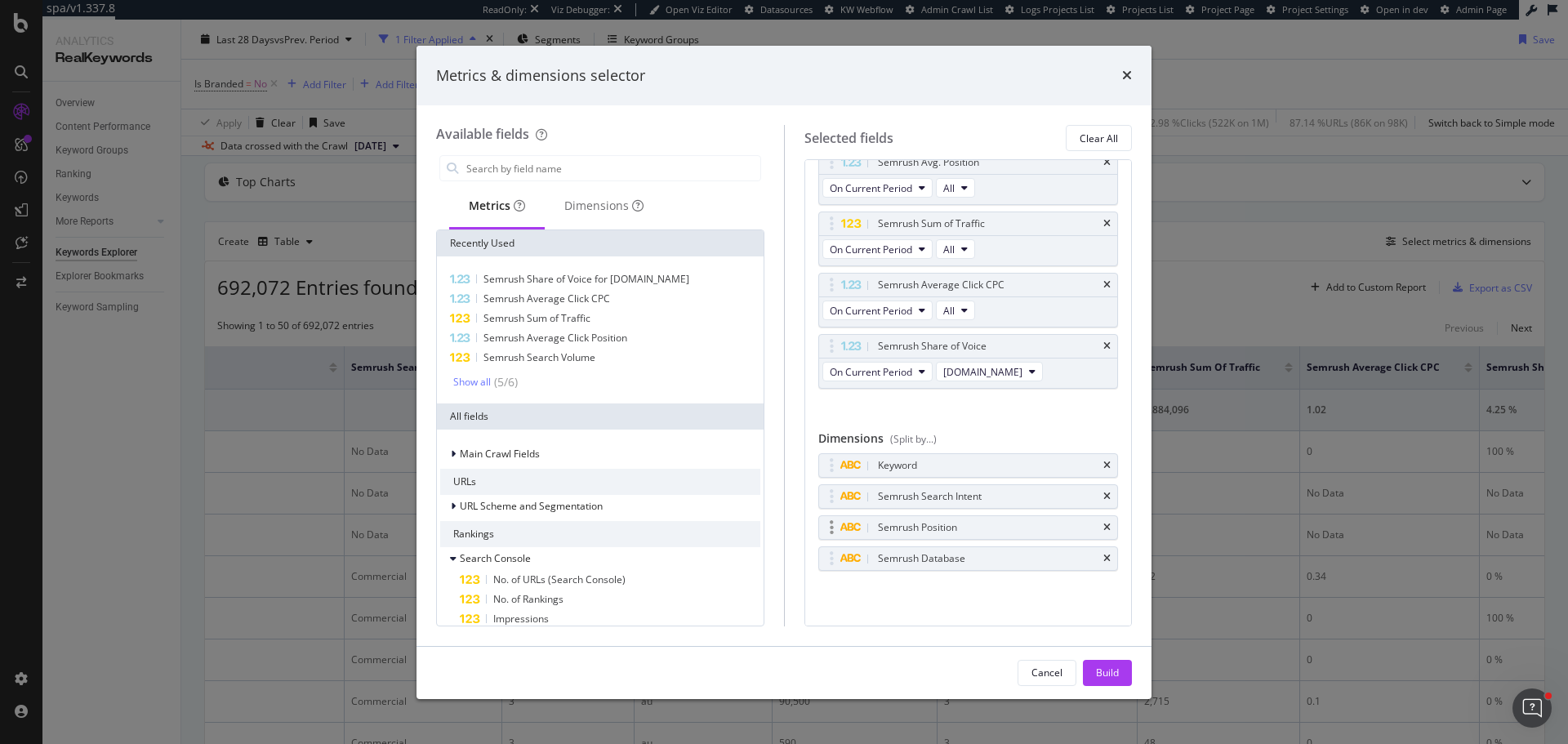
drag, startPoint x: 1091, startPoint y: 530, endPoint x: 1082, endPoint y: 526, distance: 9.8
click at [1090, 530] on div "Semrush Position" at bounding box center [969, 527] width 299 height 23
click at [1103, 531] on div "Semrush Position" at bounding box center [969, 527] width 299 height 23
click at [1099, 526] on div "Semrush Position" at bounding box center [969, 527] width 299 height 23
click at [1103, 528] on icon "times" at bounding box center [1106, 526] width 8 height 9
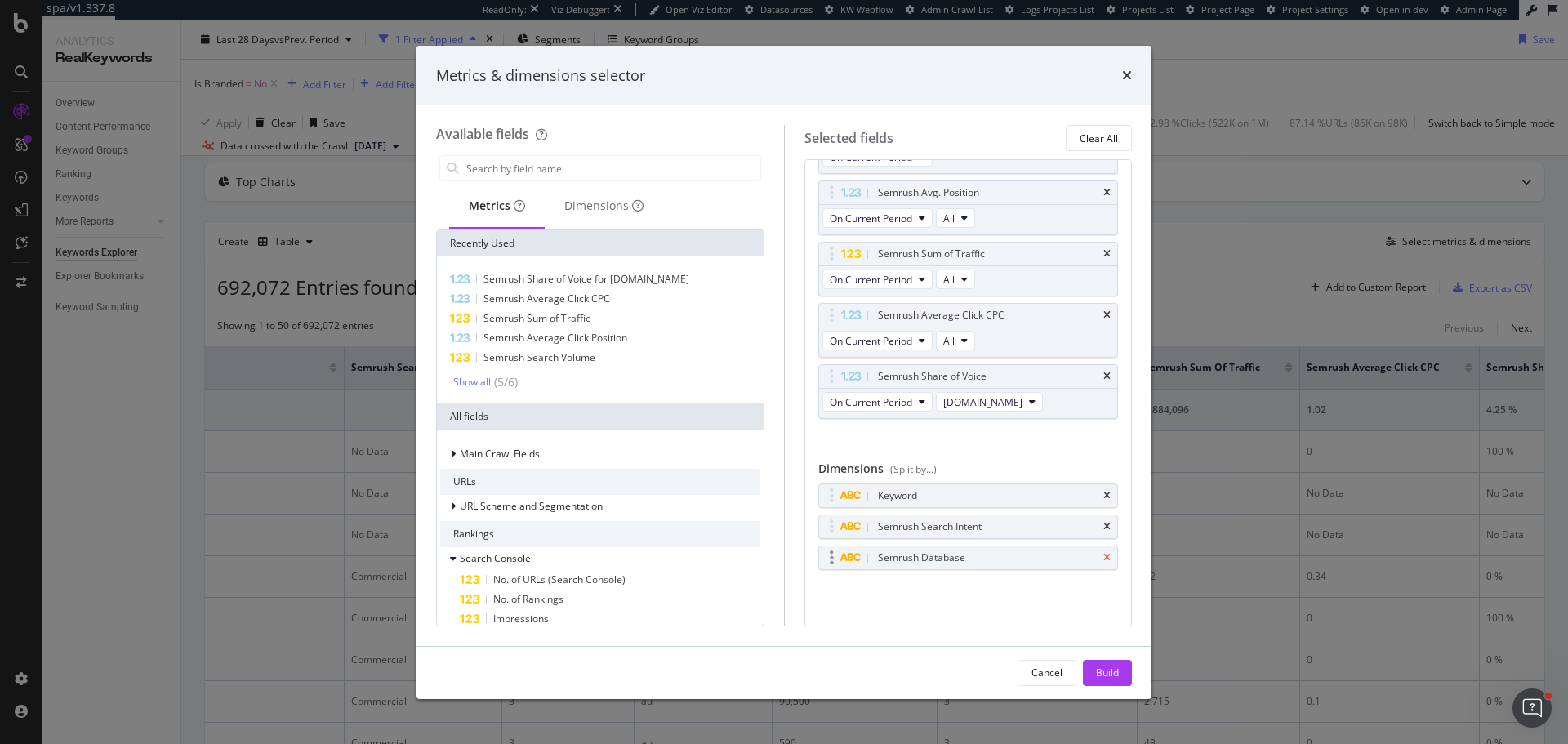
click at [1103, 559] on icon "times" at bounding box center [1106, 557] width 8 height 9
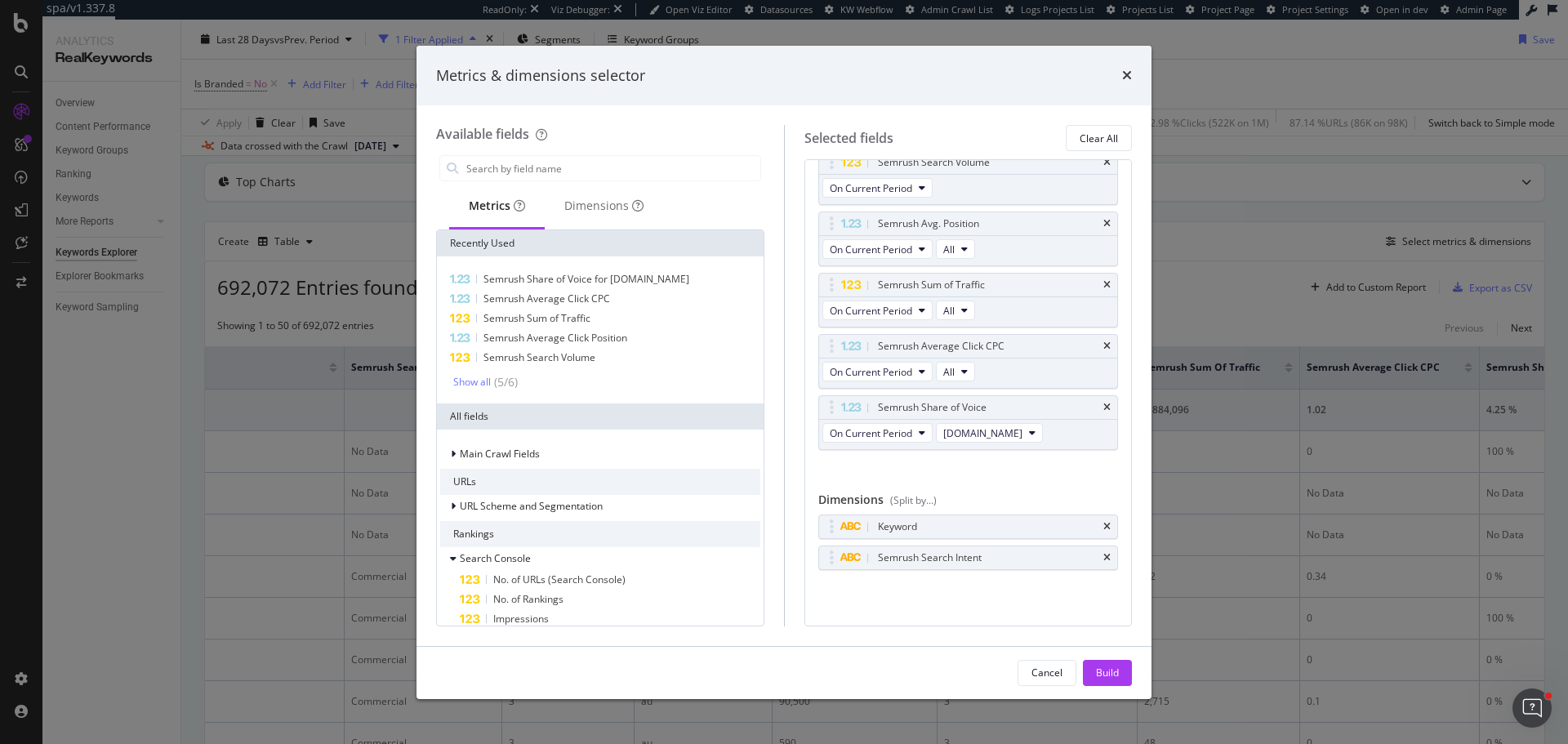
scroll to position [46, 0]
click at [1098, 671] on div "Build" at bounding box center [1107, 672] width 23 height 14
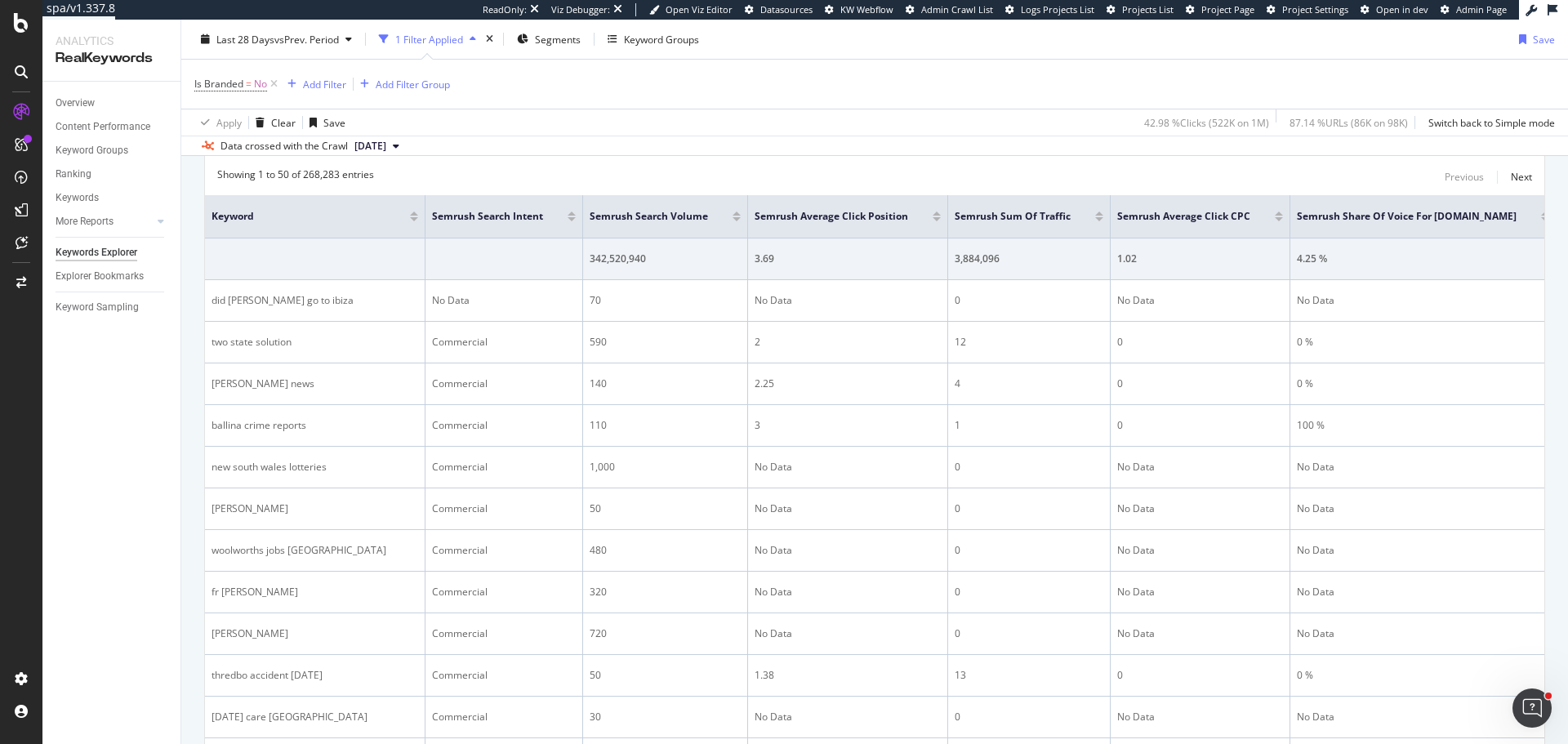
scroll to position [245, 0]
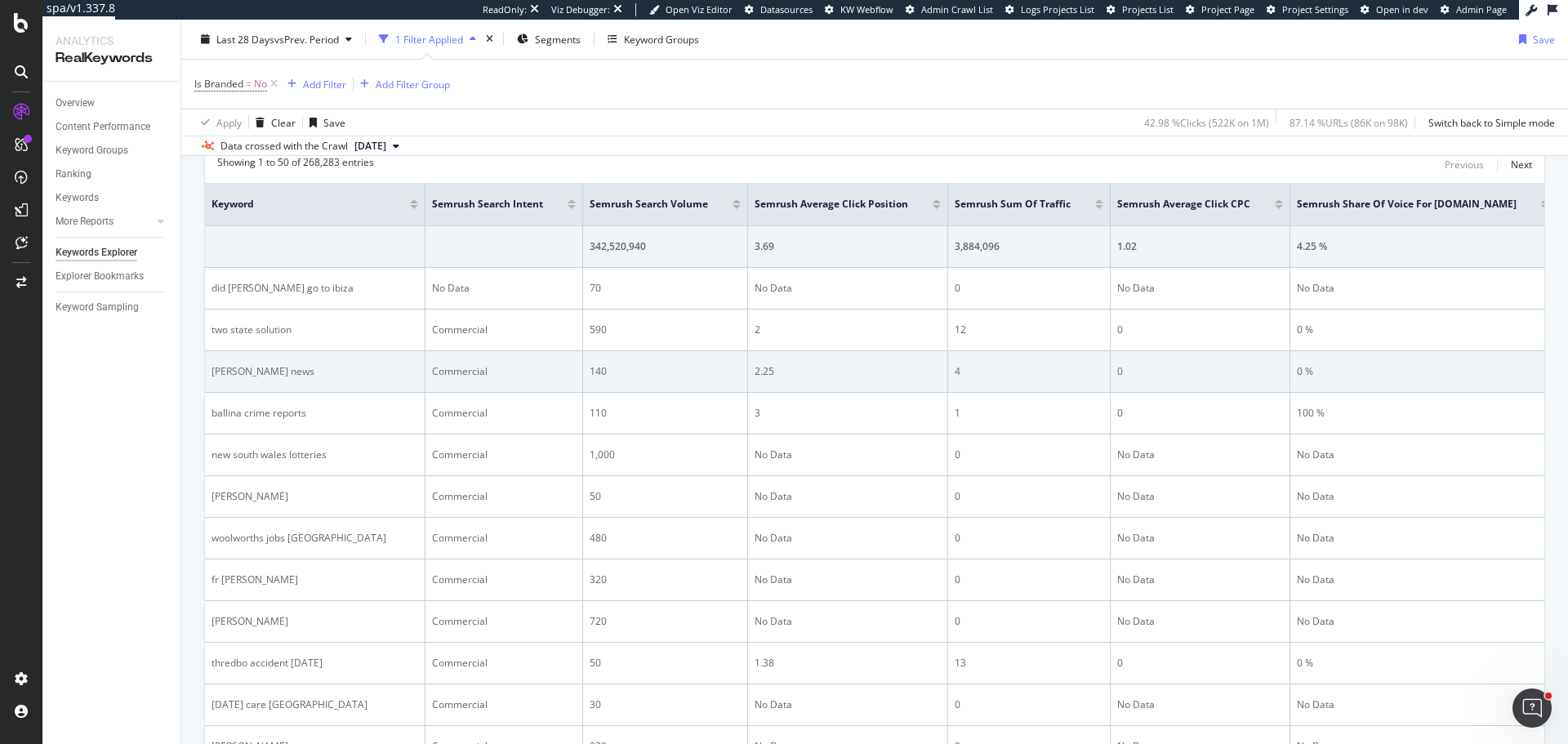
click at [675, 361] on td "140" at bounding box center [665, 371] width 165 height 42
